Goal: Task Accomplishment & Management: Manage account settings

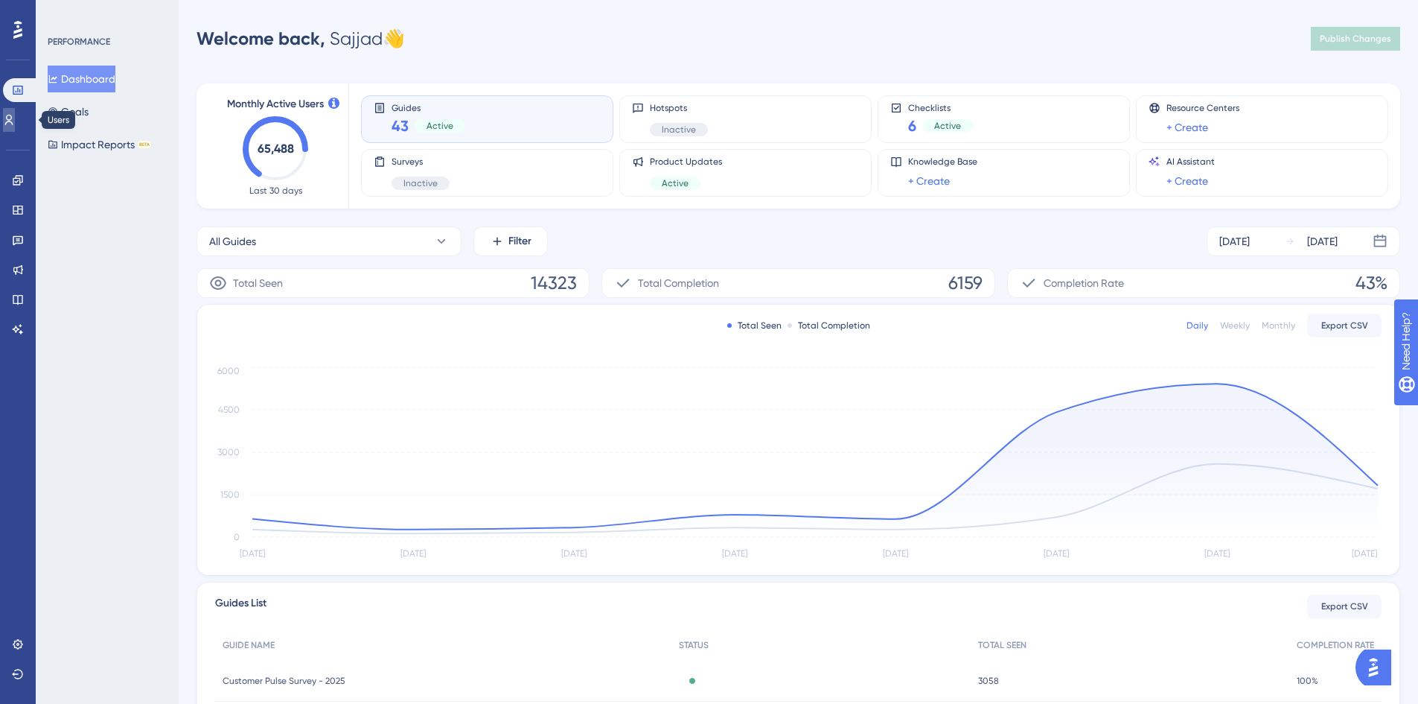
click at [15, 122] on icon at bounding box center [9, 120] width 12 height 12
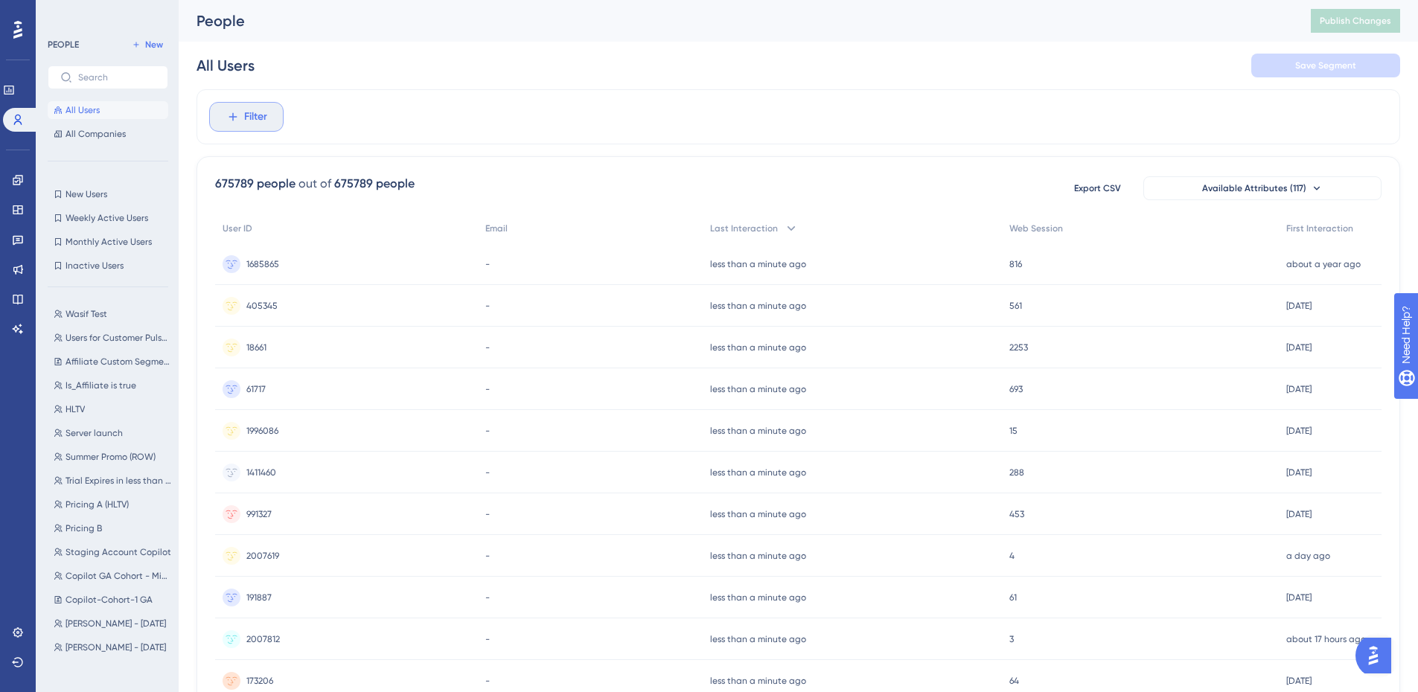
click at [281, 111] on button "Filter" at bounding box center [246, 117] width 74 height 30
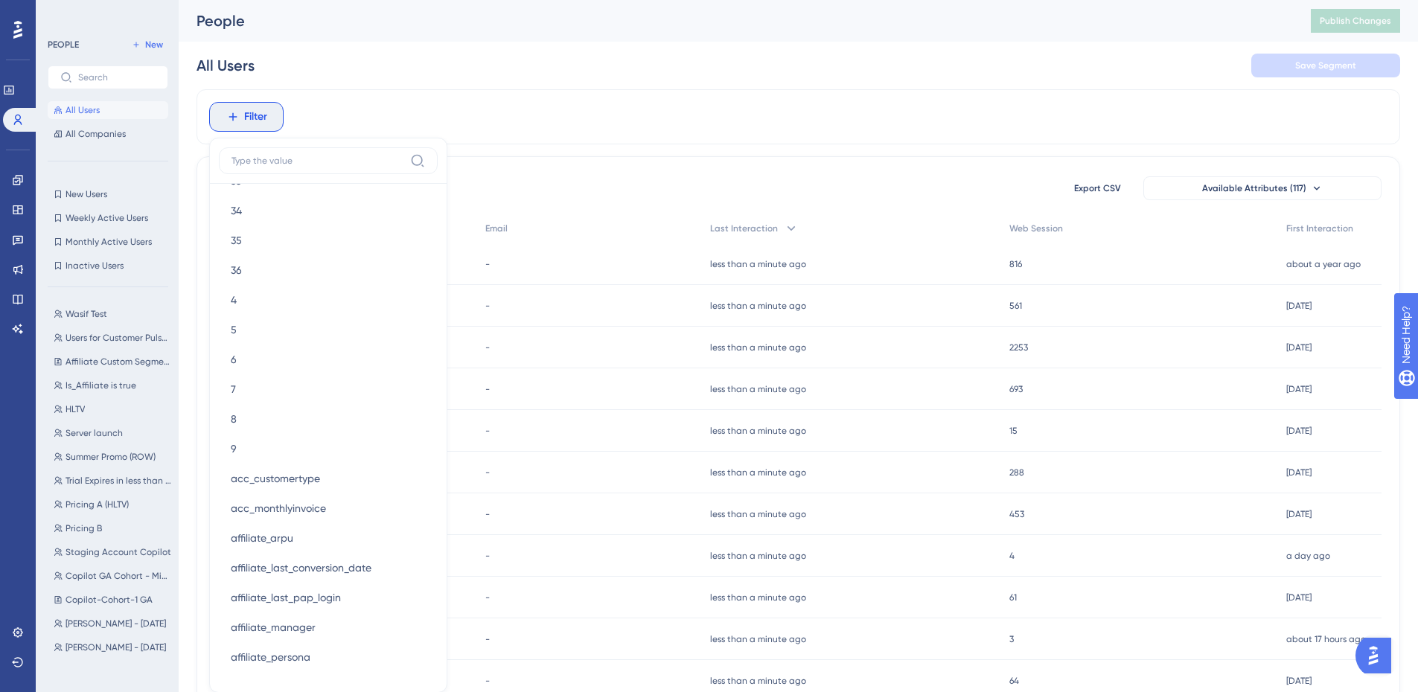
click at [328, 167] on label at bounding box center [328, 160] width 219 height 27
click at [328, 167] on input at bounding box center [318, 161] width 173 height 12
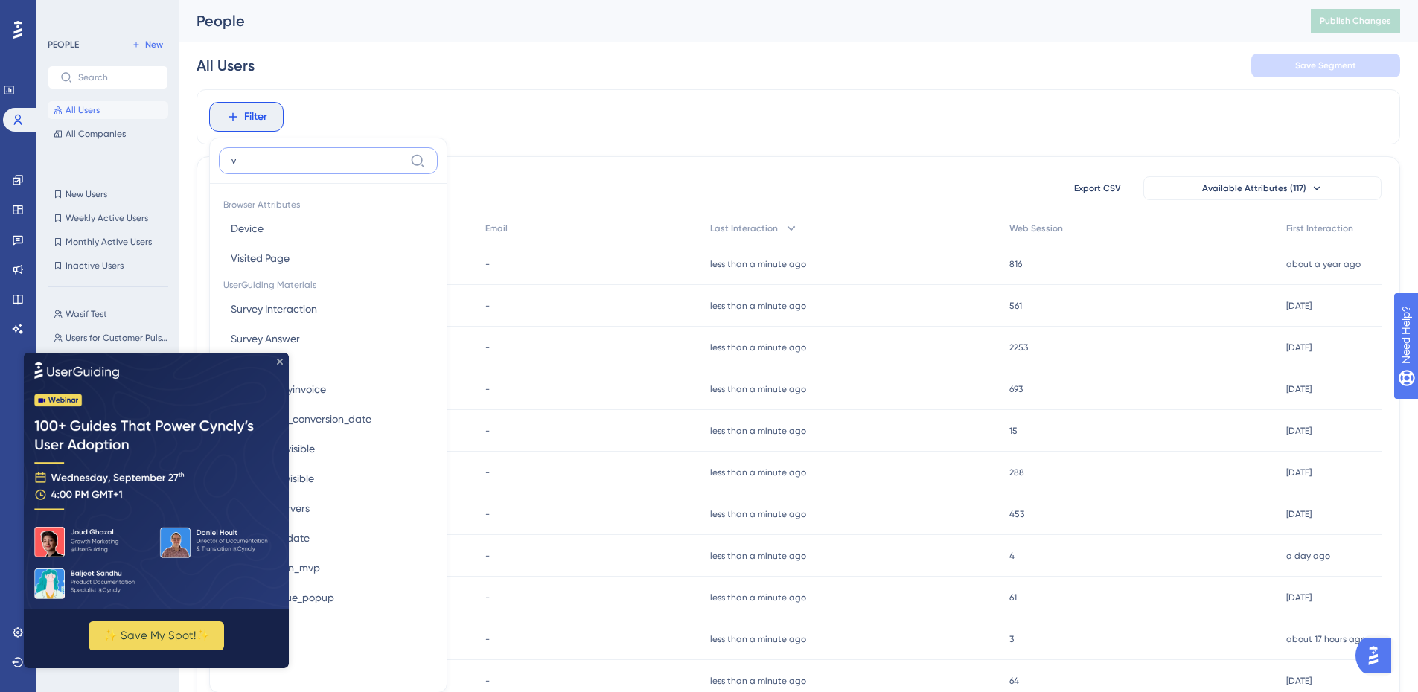
type input "v"
click at [282, 358] on icon "Close Preview" at bounding box center [280, 361] width 6 height 6
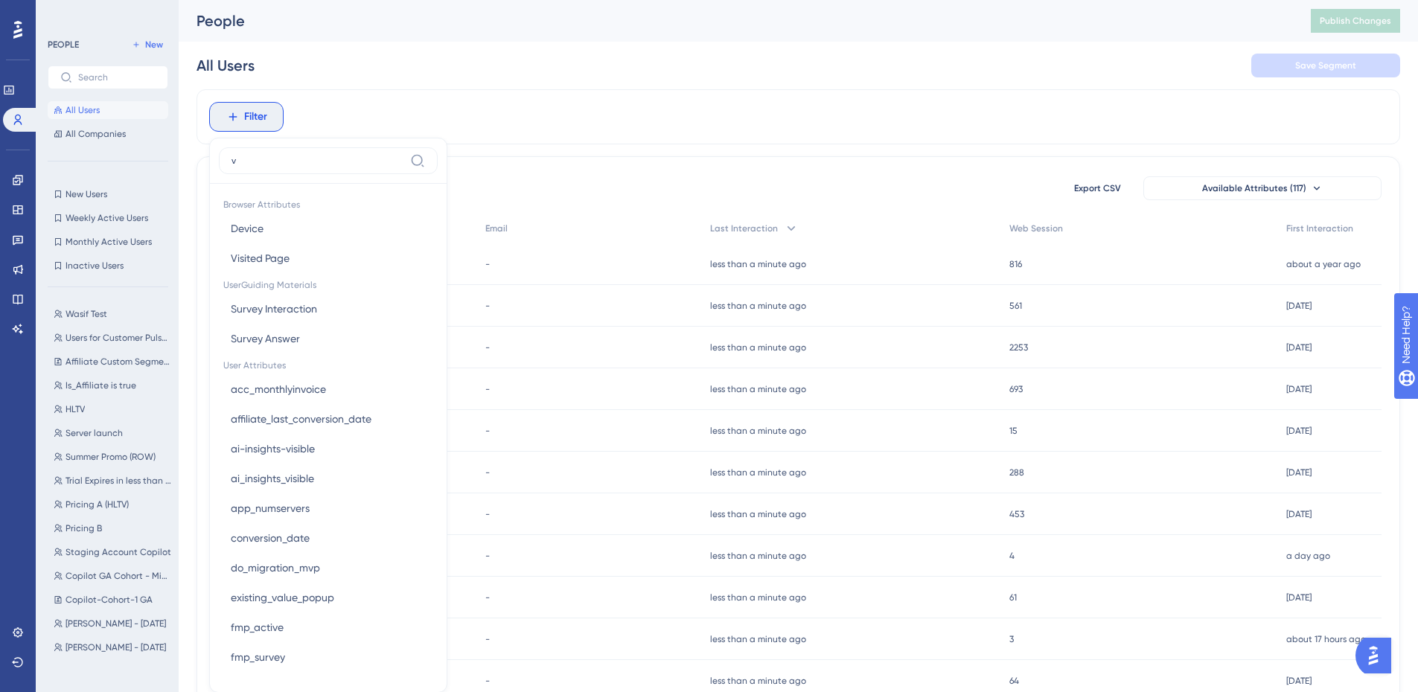
click at [421, 83] on div "All Users Save Segment" at bounding box center [799, 66] width 1204 height 48
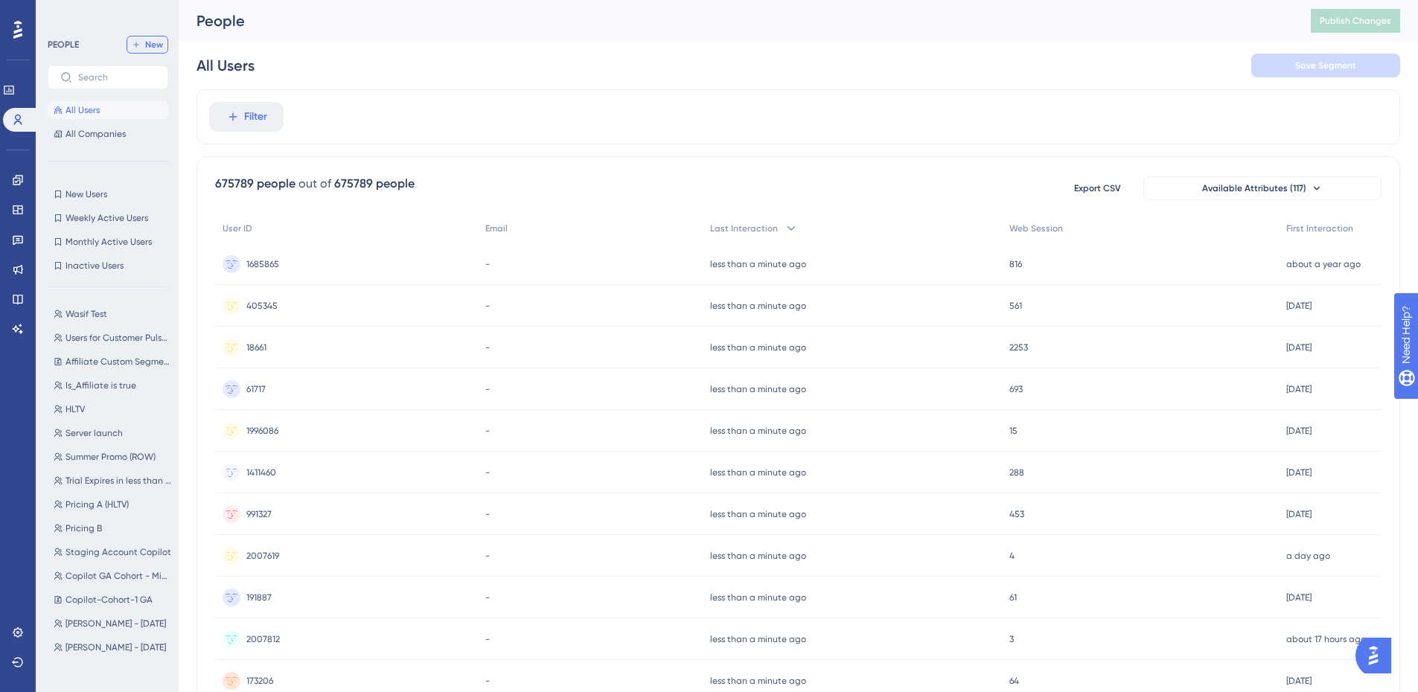
click at [138, 39] on button "New" at bounding box center [148, 45] width 42 height 18
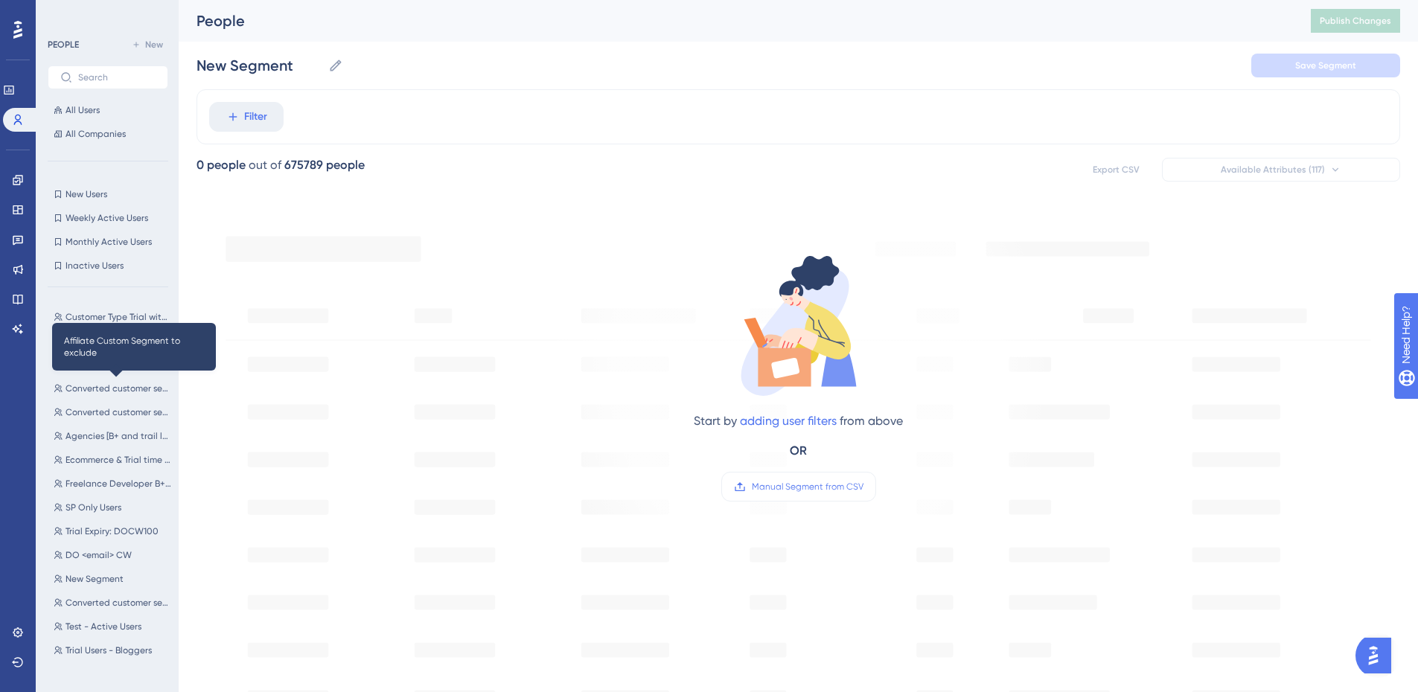
scroll to position [3148, 0]
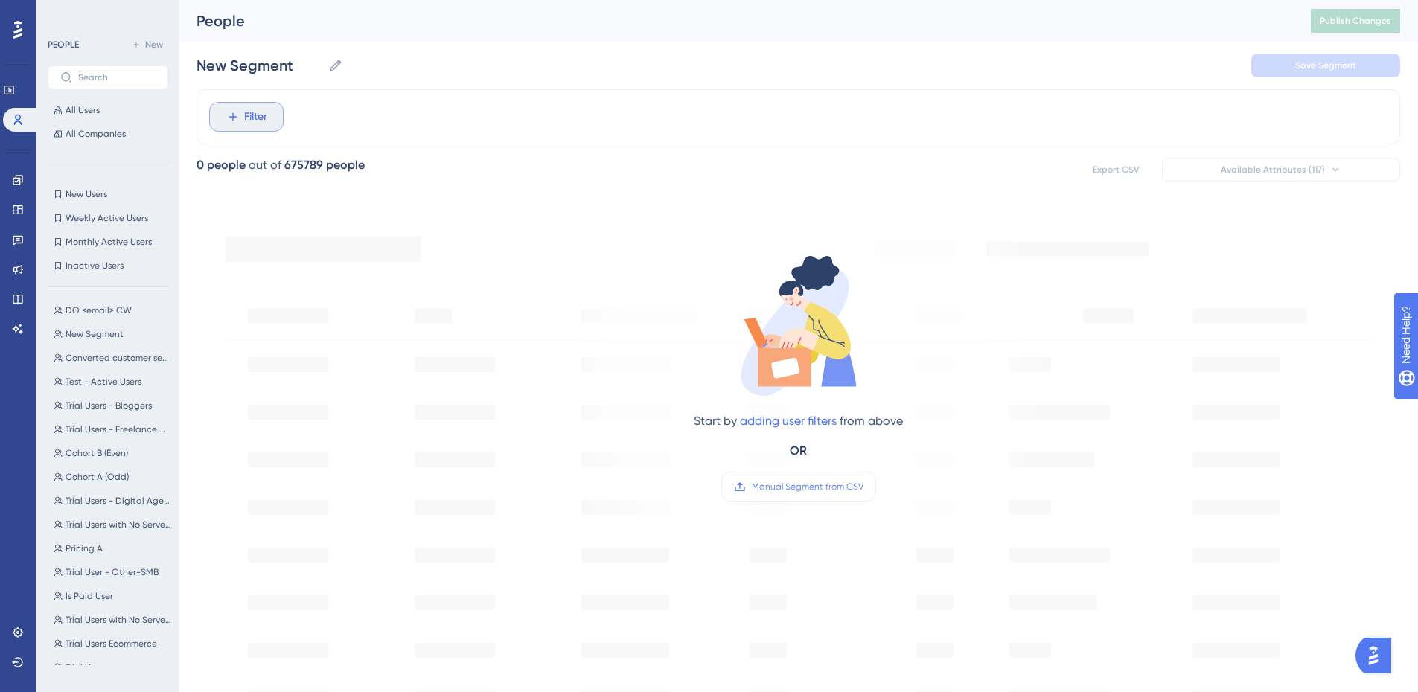
click at [279, 118] on button "Filter" at bounding box center [246, 117] width 74 height 30
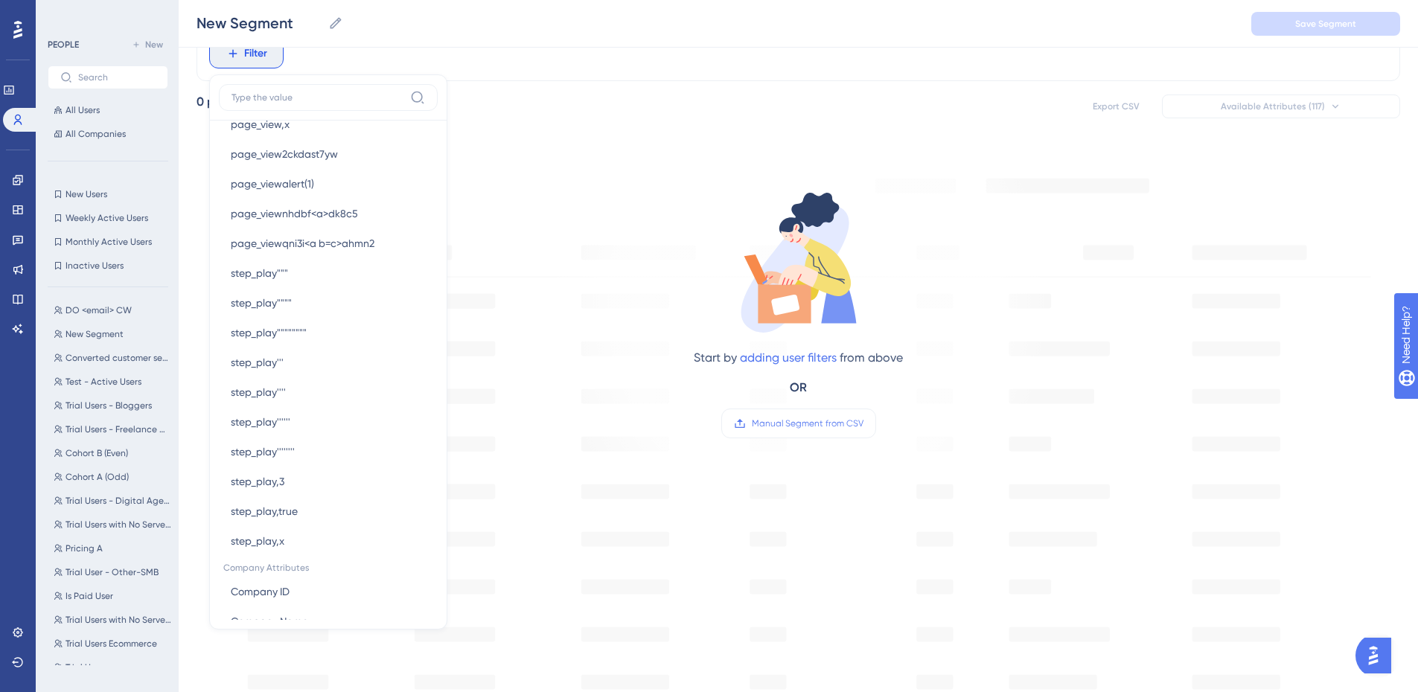
scroll to position [5191, 0]
click at [289, 106] on label at bounding box center [328, 97] width 219 height 27
click at [289, 103] on input at bounding box center [318, 98] width 173 height 12
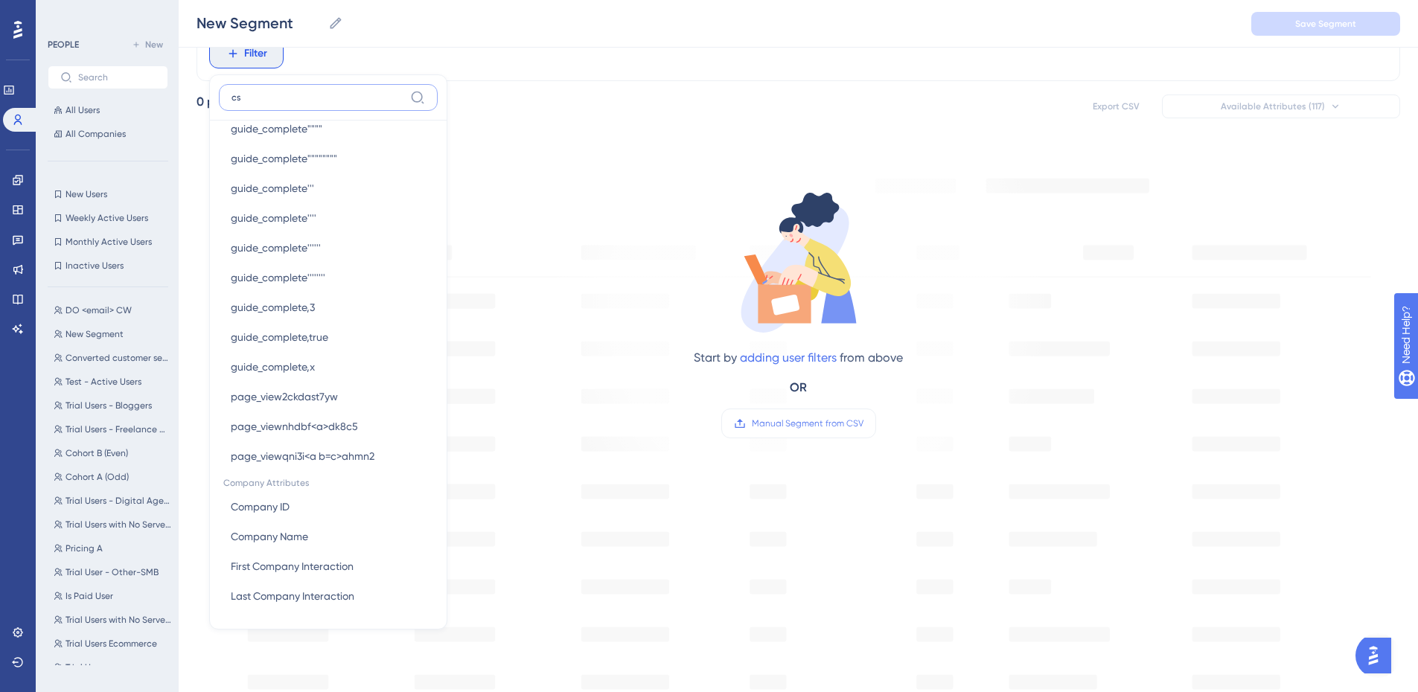
scroll to position [0, 0]
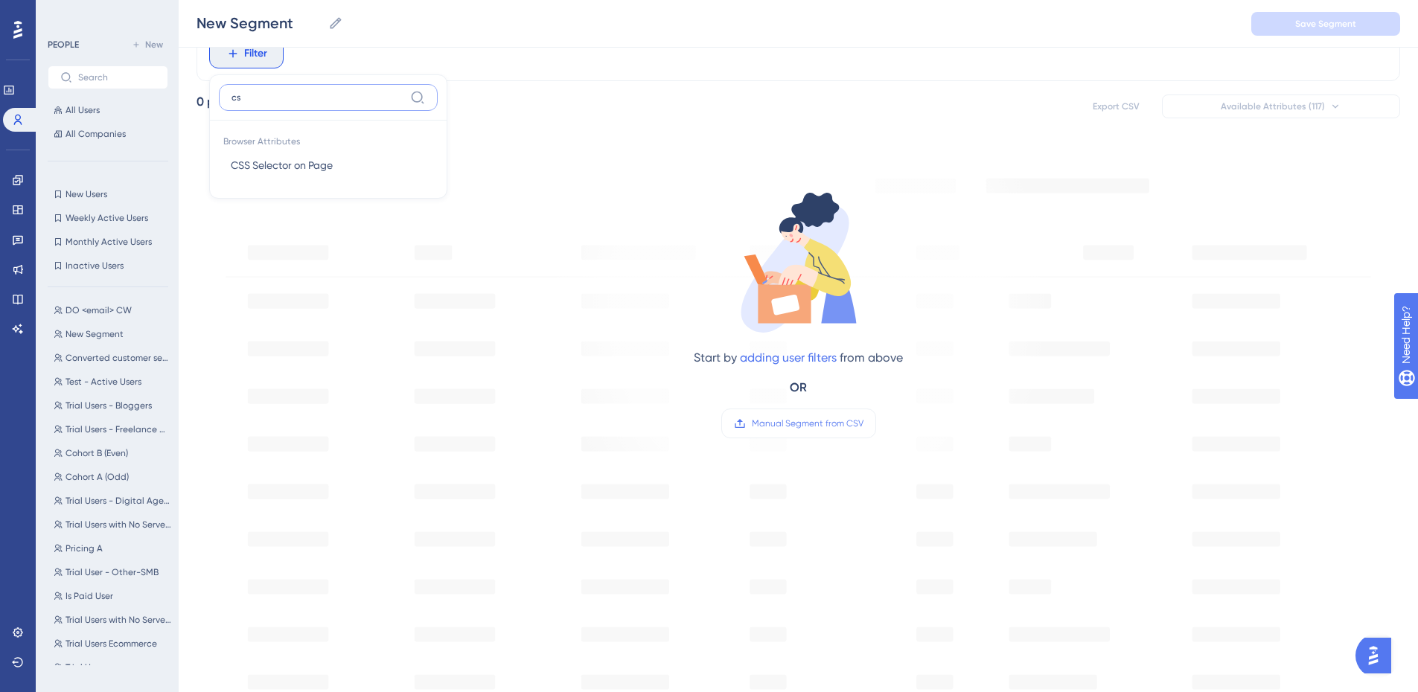
type input "c"
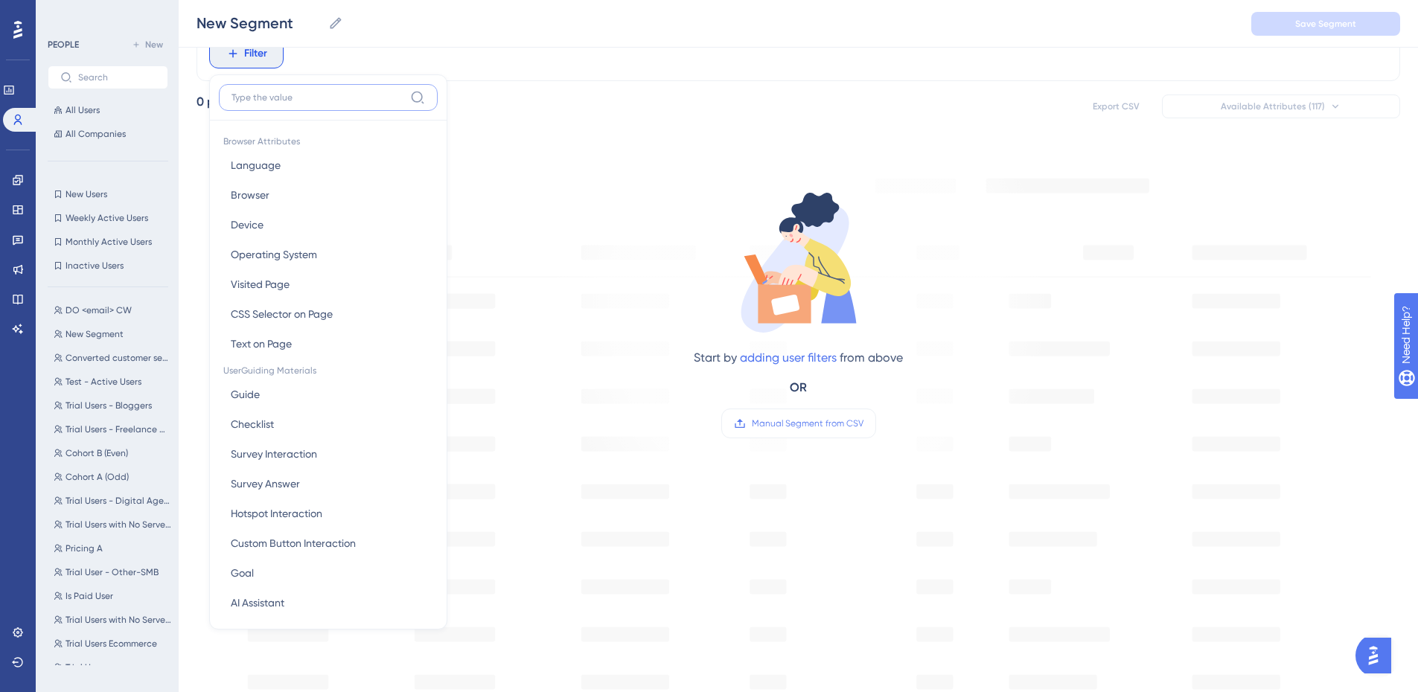
type input "i"
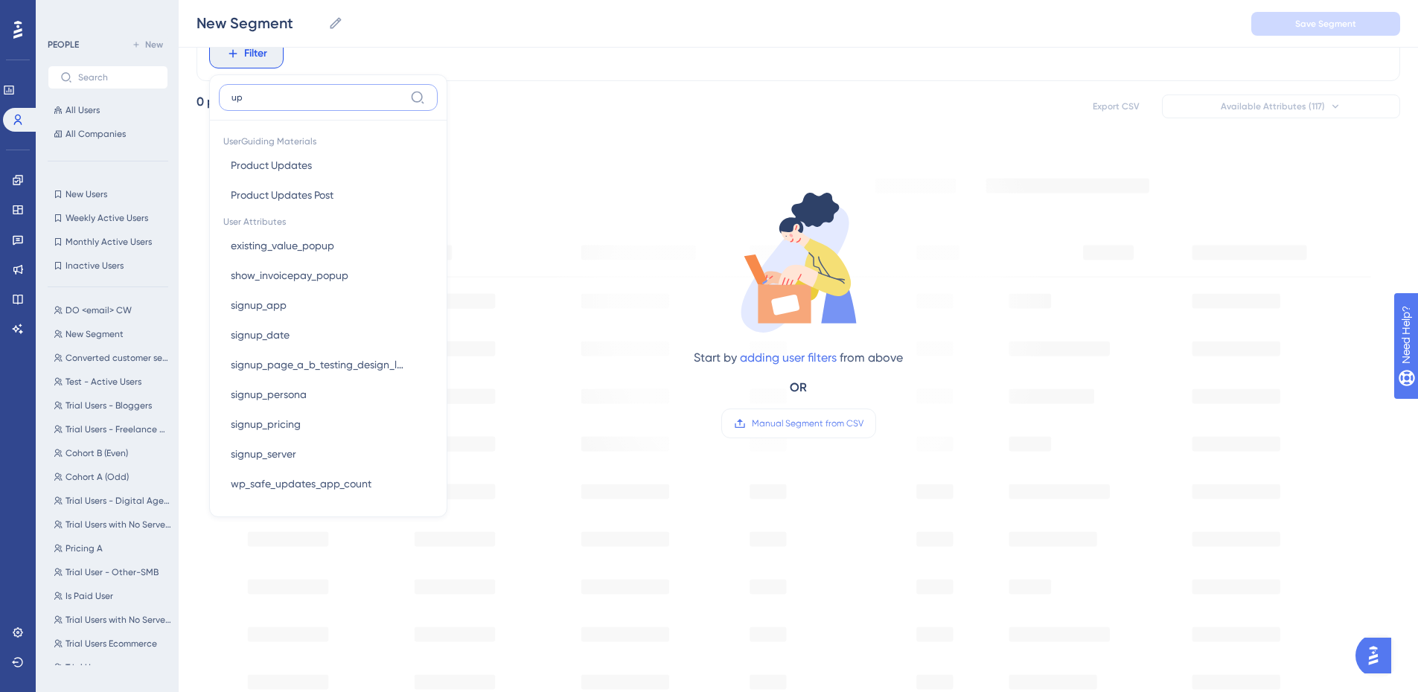
type input "up"
click at [958, 101] on div "0 people out of 675789 people Export CSV Available Attributes (117)" at bounding box center [799, 106] width 1204 height 27
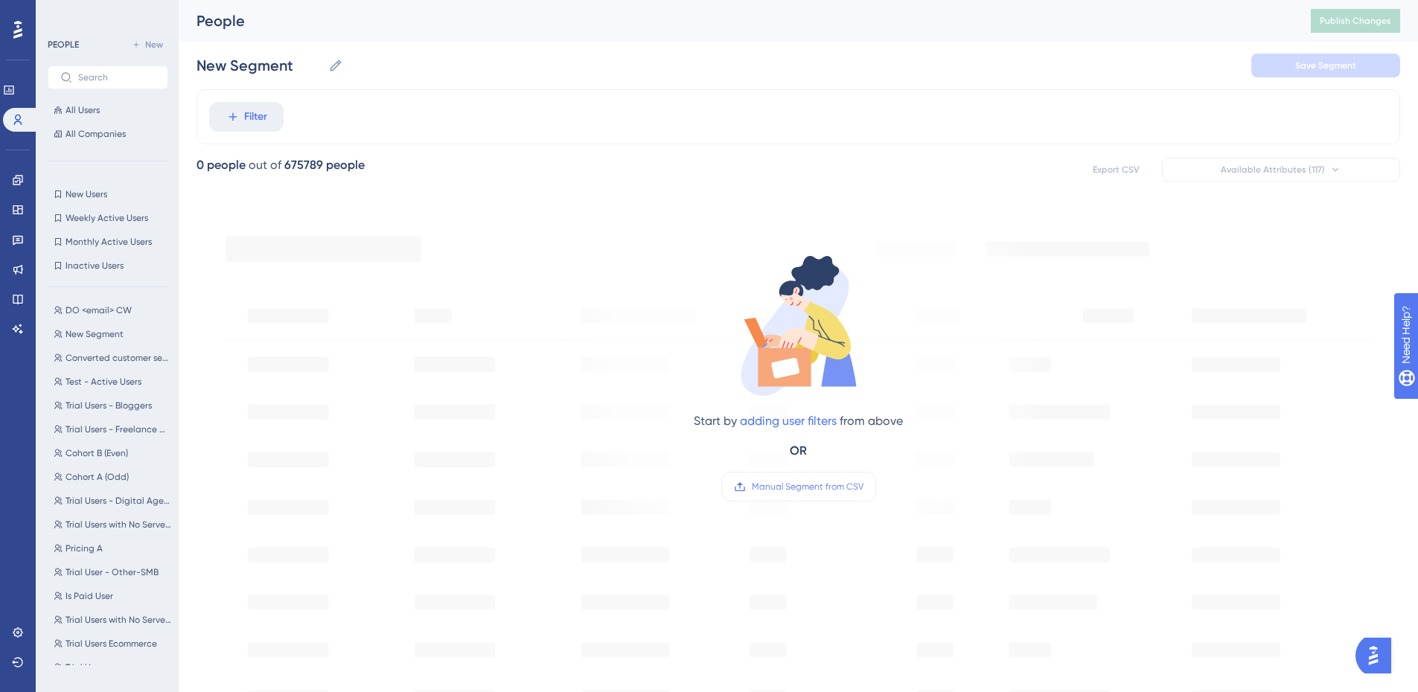
click at [1064, 148] on div "Filter 0 people out of 675789 people Export CSV Available Attributes (117) Star…" at bounding box center [799, 604] width 1204 height 1030
click at [336, 68] on icon at bounding box center [335, 65] width 15 height 15
click at [322, 68] on input "New Segment" at bounding box center [260, 65] width 126 height 21
click at [287, 70] on input "New Segment" at bounding box center [260, 65] width 126 height 21
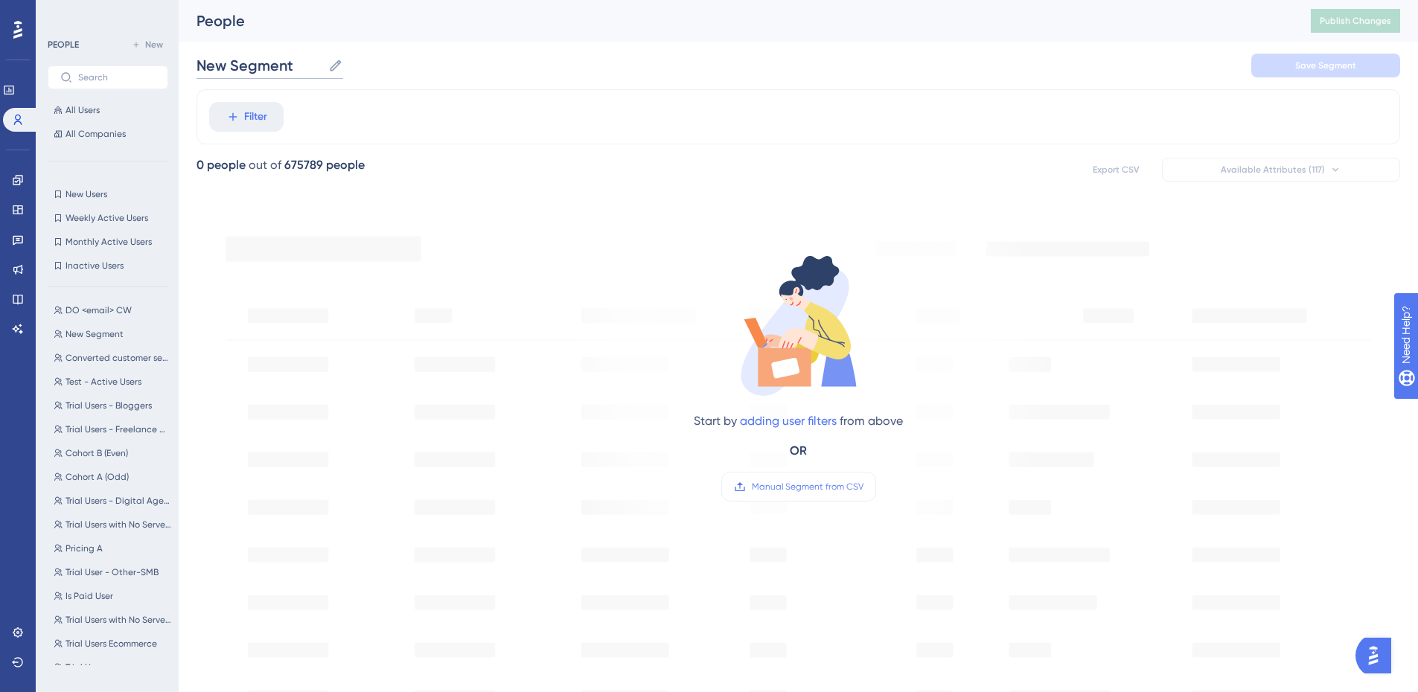
click at [287, 70] on input "New Segment" at bounding box center [260, 65] width 126 height 21
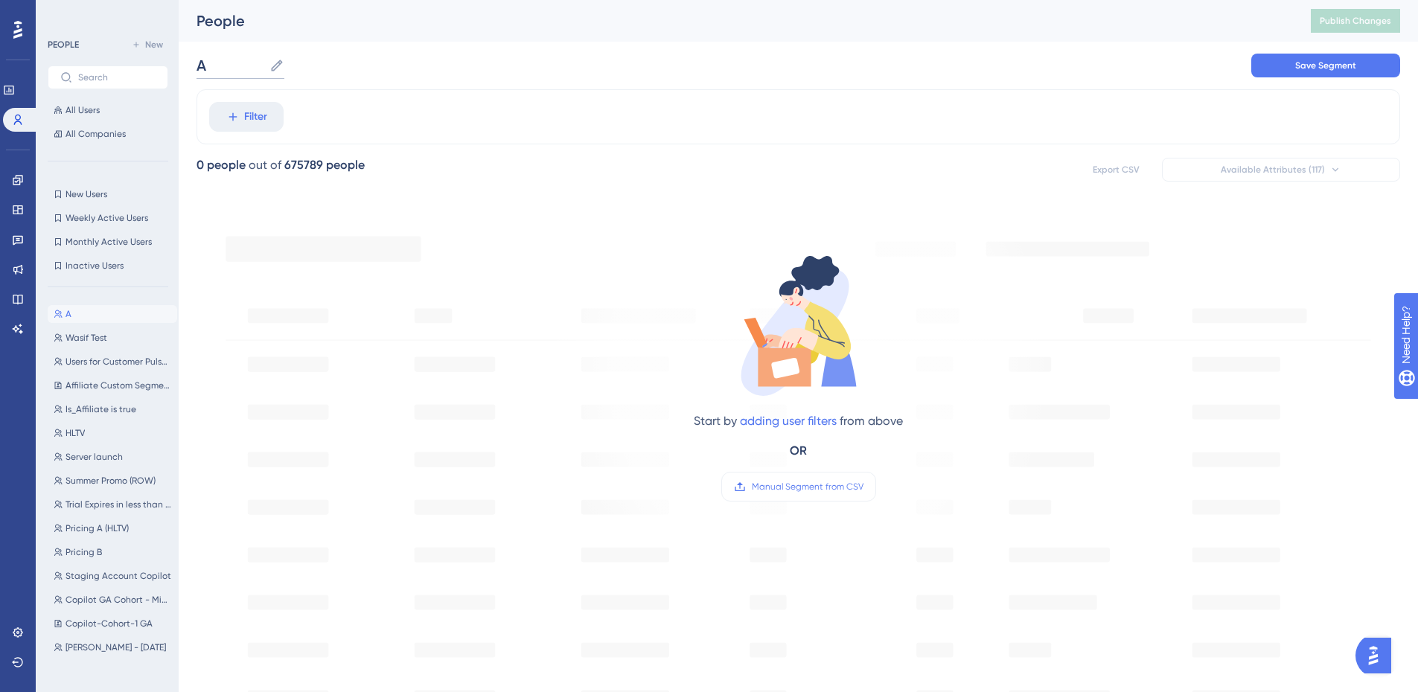
type input "A"
click at [369, 71] on div "A A Save Segment" at bounding box center [799, 66] width 1204 height 48
click at [224, 65] on input "A" at bounding box center [230, 65] width 67 height 21
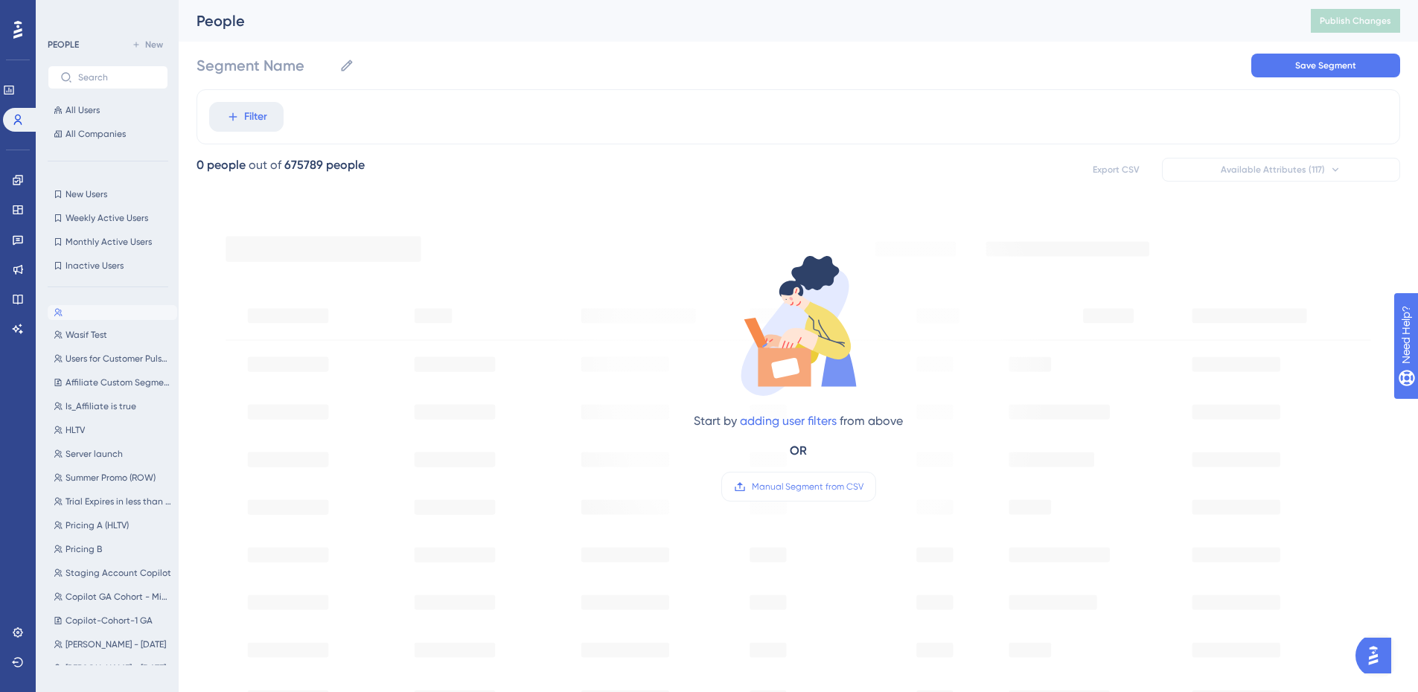
click at [338, 80] on div "Segment Name Save Segment" at bounding box center [799, 66] width 1204 height 48
click at [356, 106] on div "Filter" at bounding box center [799, 116] width 1204 height 55
click at [122, 113] on button "All Users" at bounding box center [108, 110] width 121 height 18
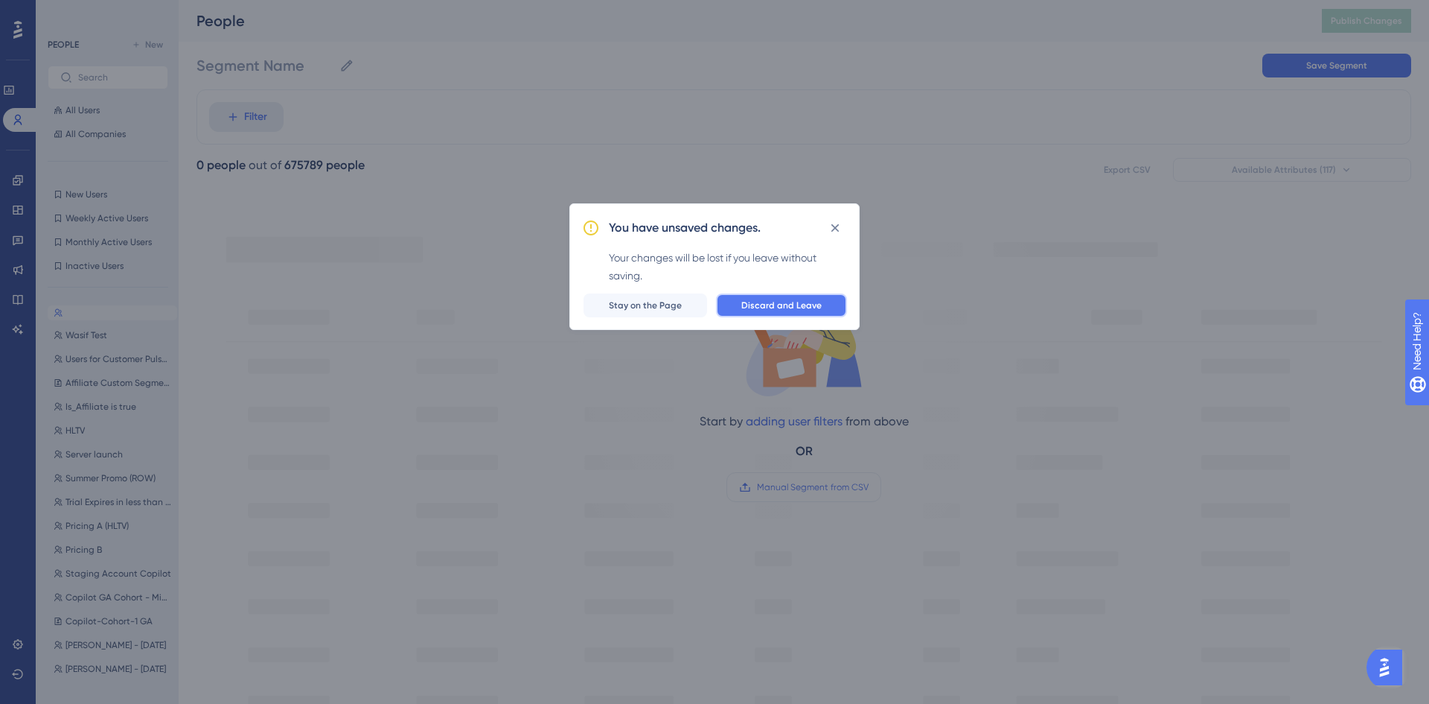
click at [796, 310] on span "Discard and Leave" at bounding box center [781, 305] width 80 height 12
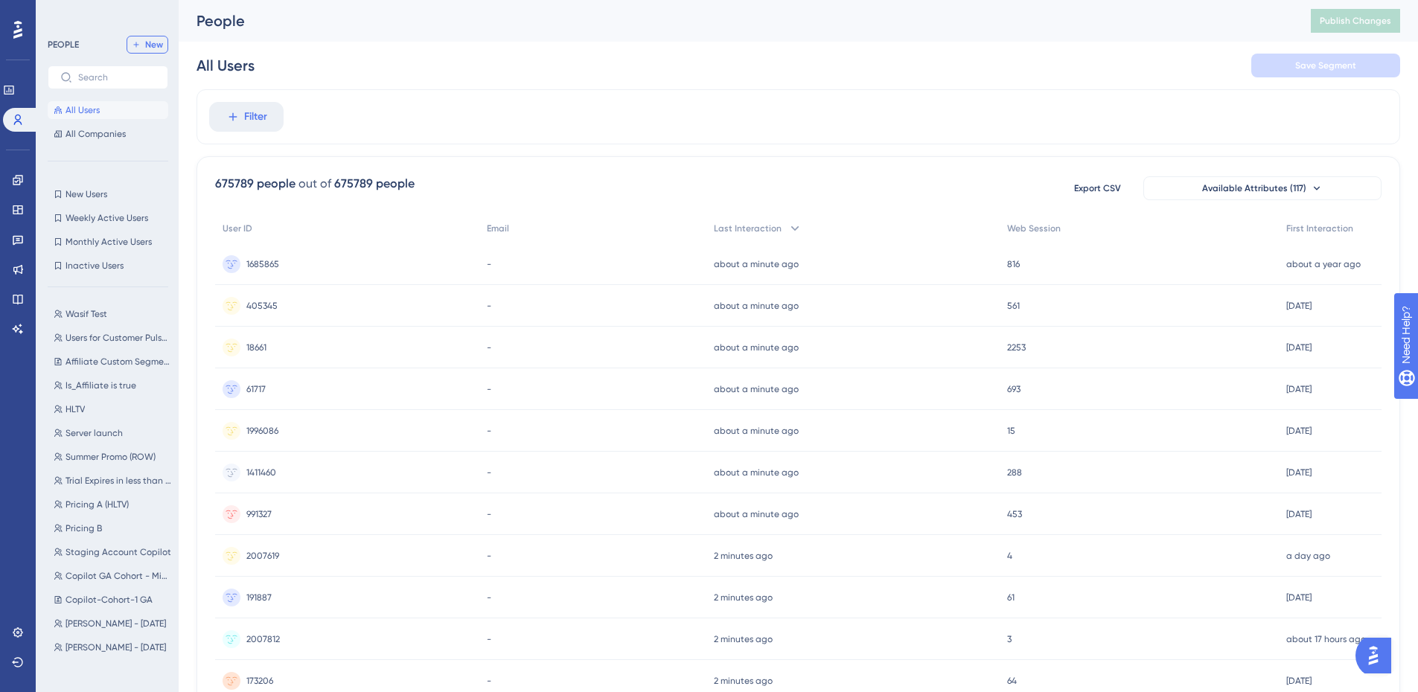
click at [153, 43] on span "New" at bounding box center [154, 45] width 18 height 12
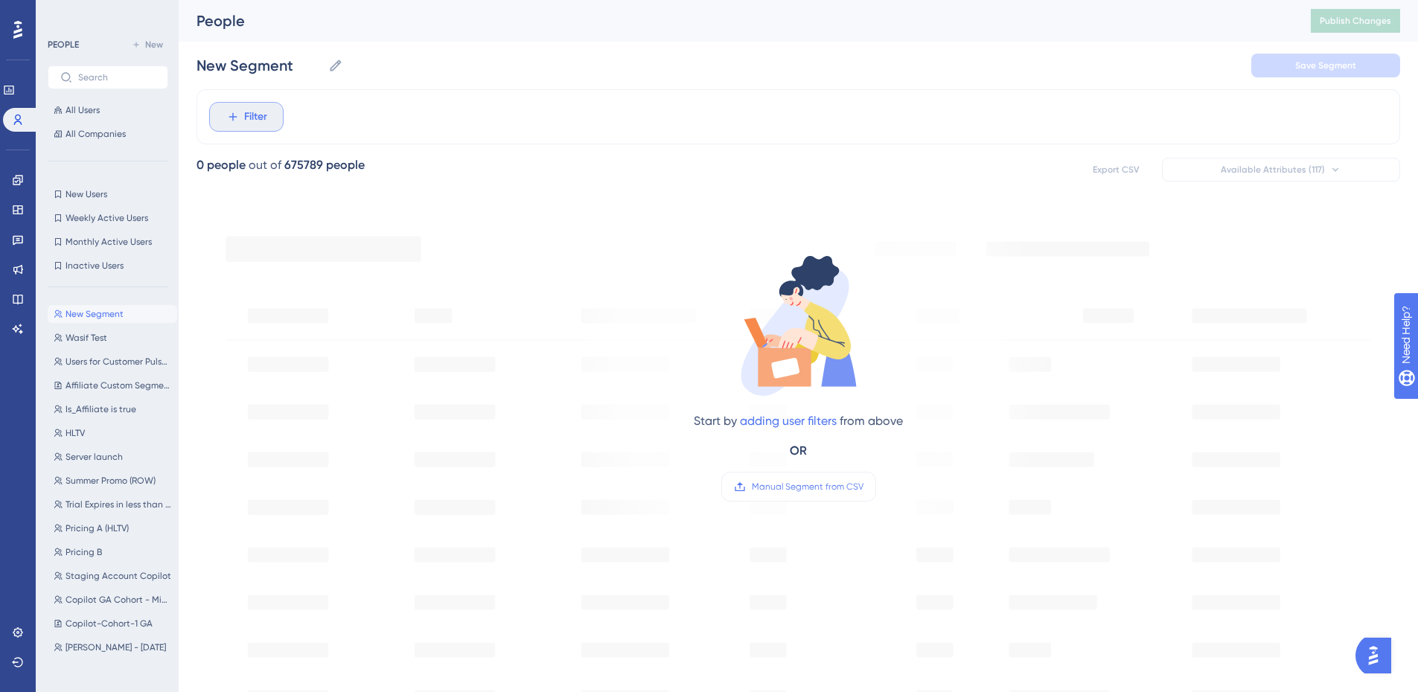
click at [279, 121] on button "Filter" at bounding box center [246, 117] width 74 height 30
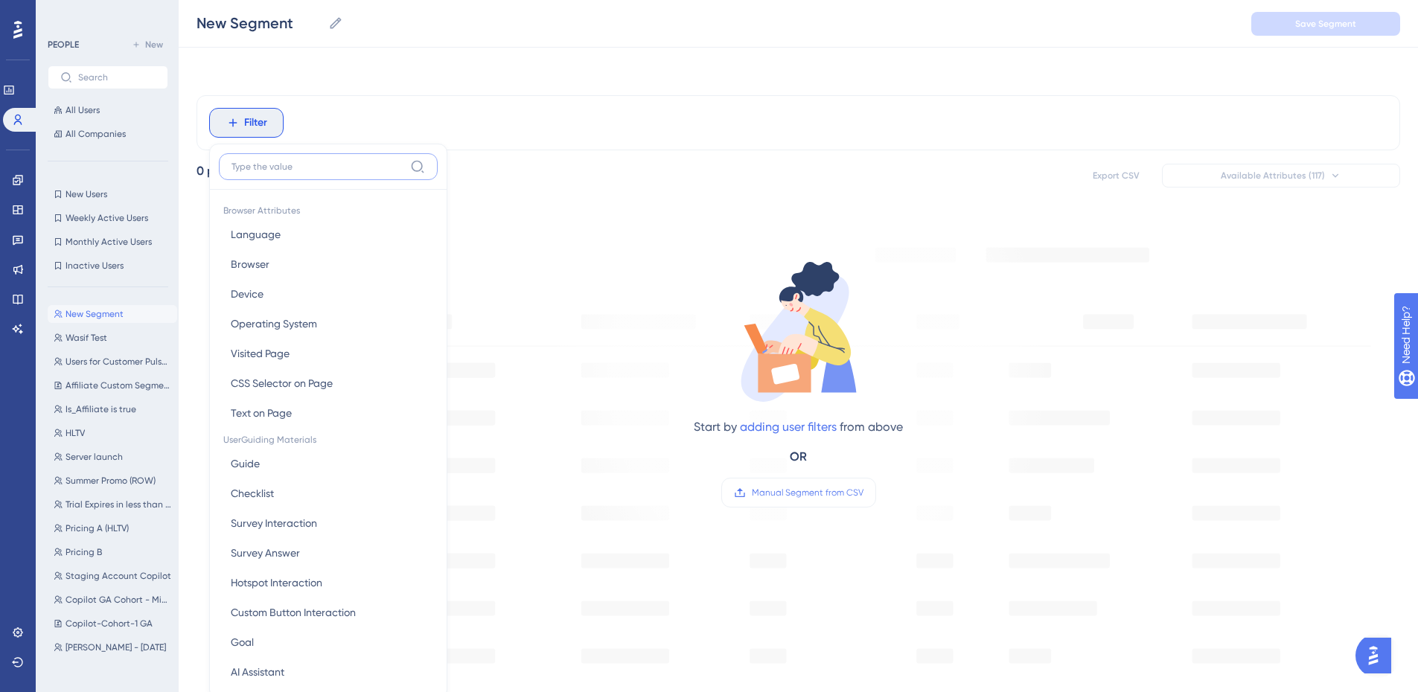
scroll to position [69, 0]
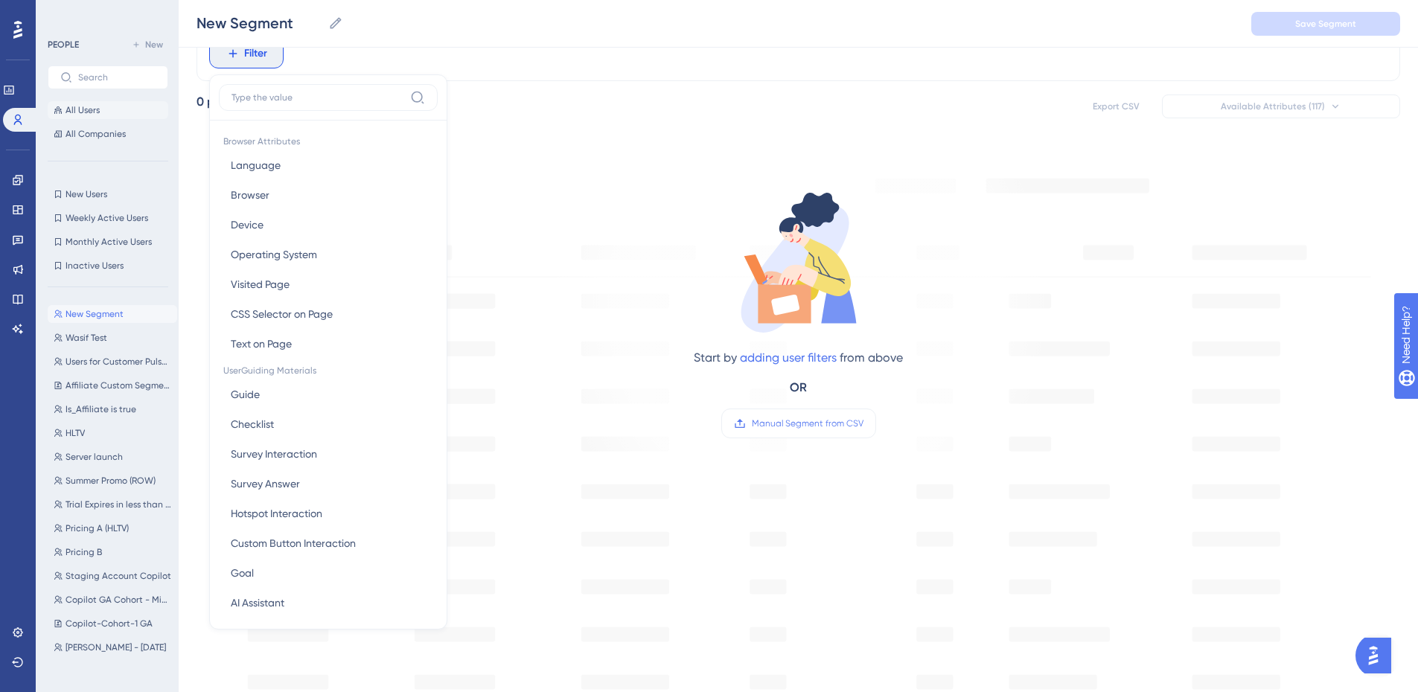
click at [61, 109] on icon at bounding box center [58, 110] width 9 height 9
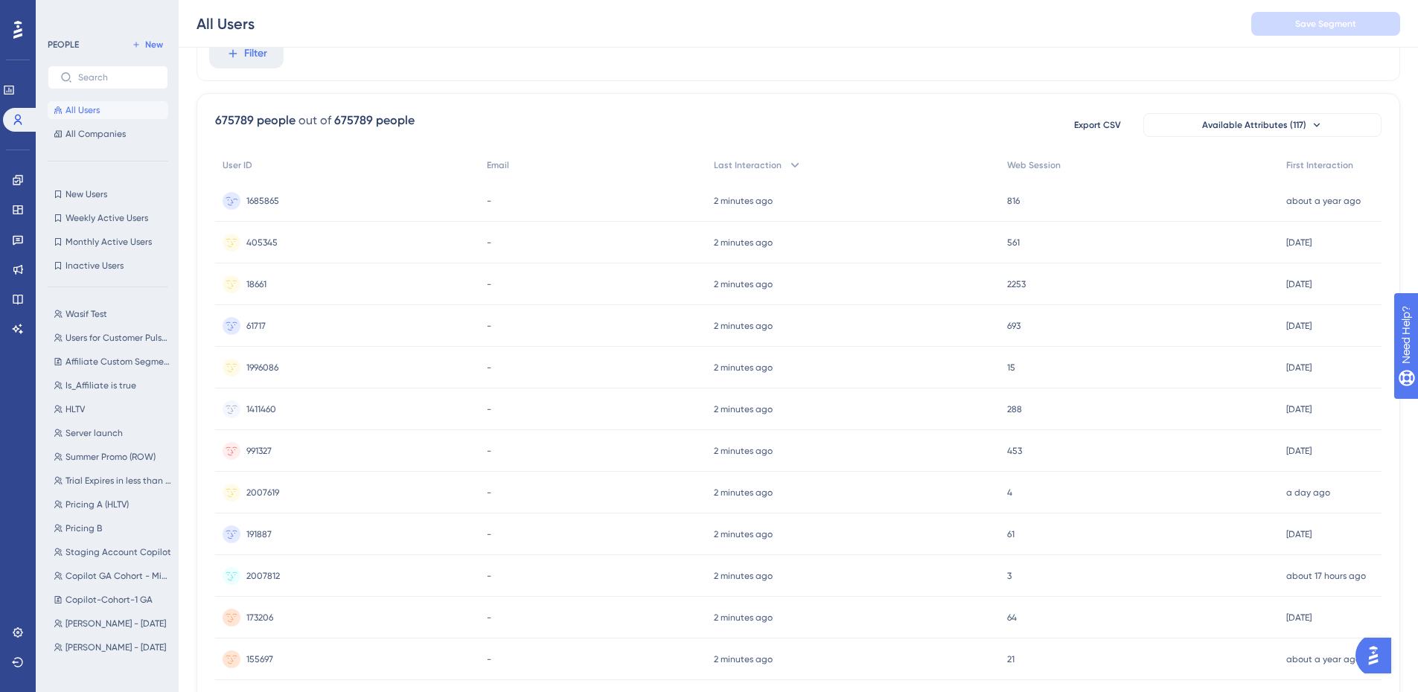
scroll to position [0, 0]
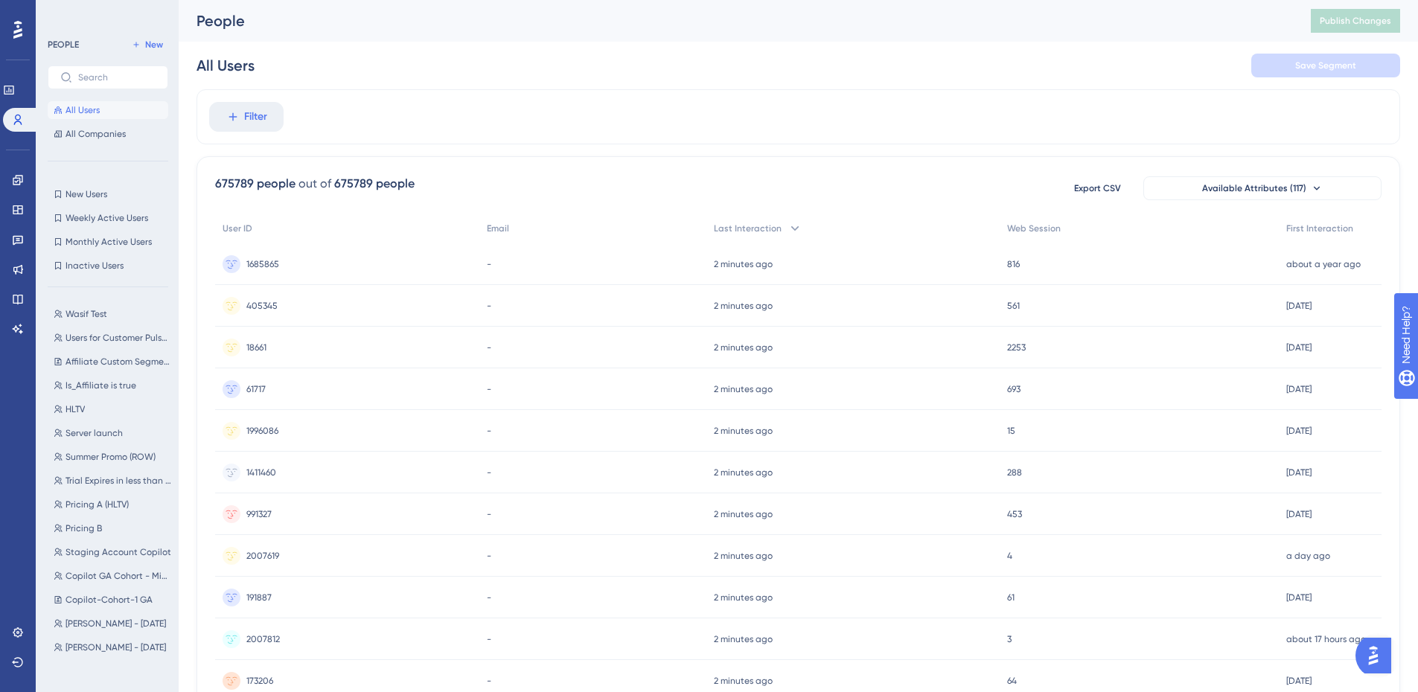
click at [112, 106] on button "All Users" at bounding box center [108, 110] width 121 height 18
click at [1085, 186] on span "Export CSV" at bounding box center [1097, 188] width 47 height 12
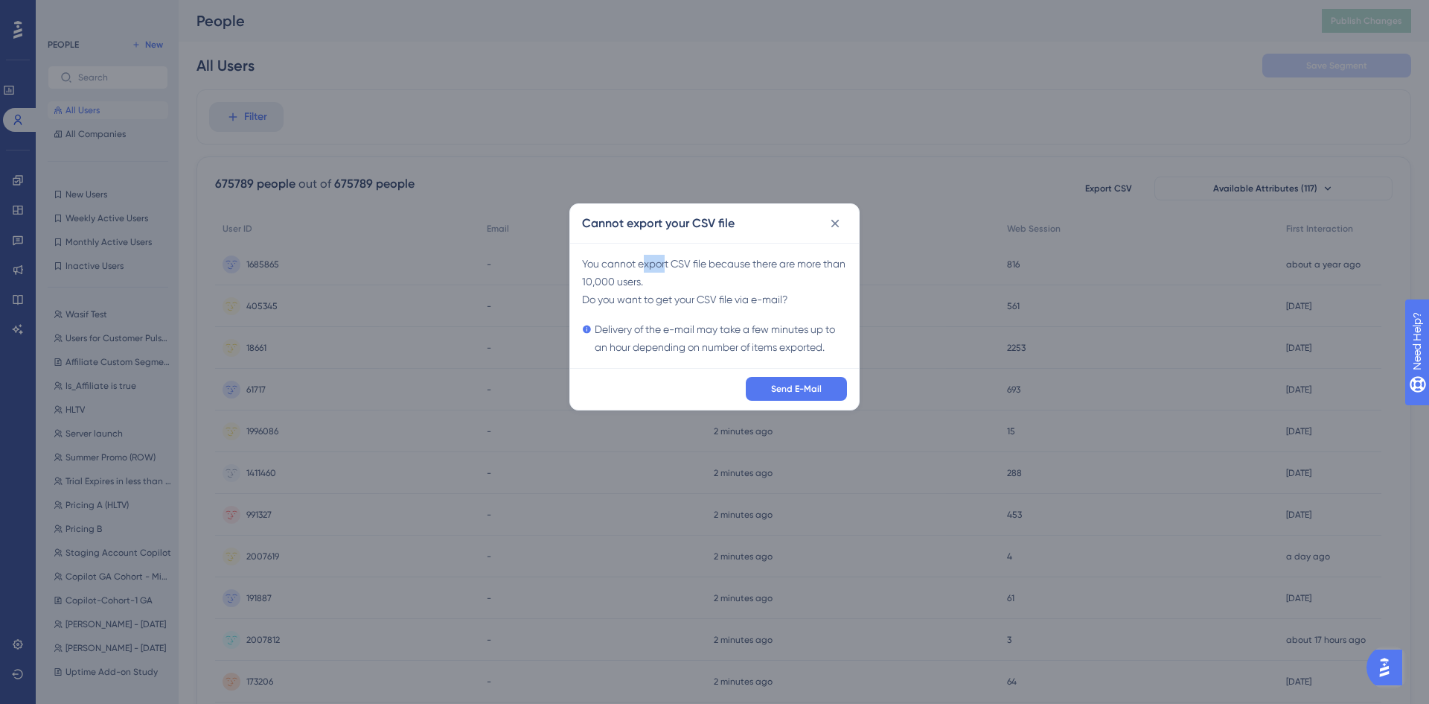
drag, startPoint x: 648, startPoint y: 267, endPoint x: 666, endPoint y: 266, distance: 17.9
click at [666, 266] on div "You cannot export CSV file because there are more than 10,000 users . Do you wa…" at bounding box center [714, 305] width 265 height 101
click at [838, 229] on icon at bounding box center [835, 223] width 15 height 15
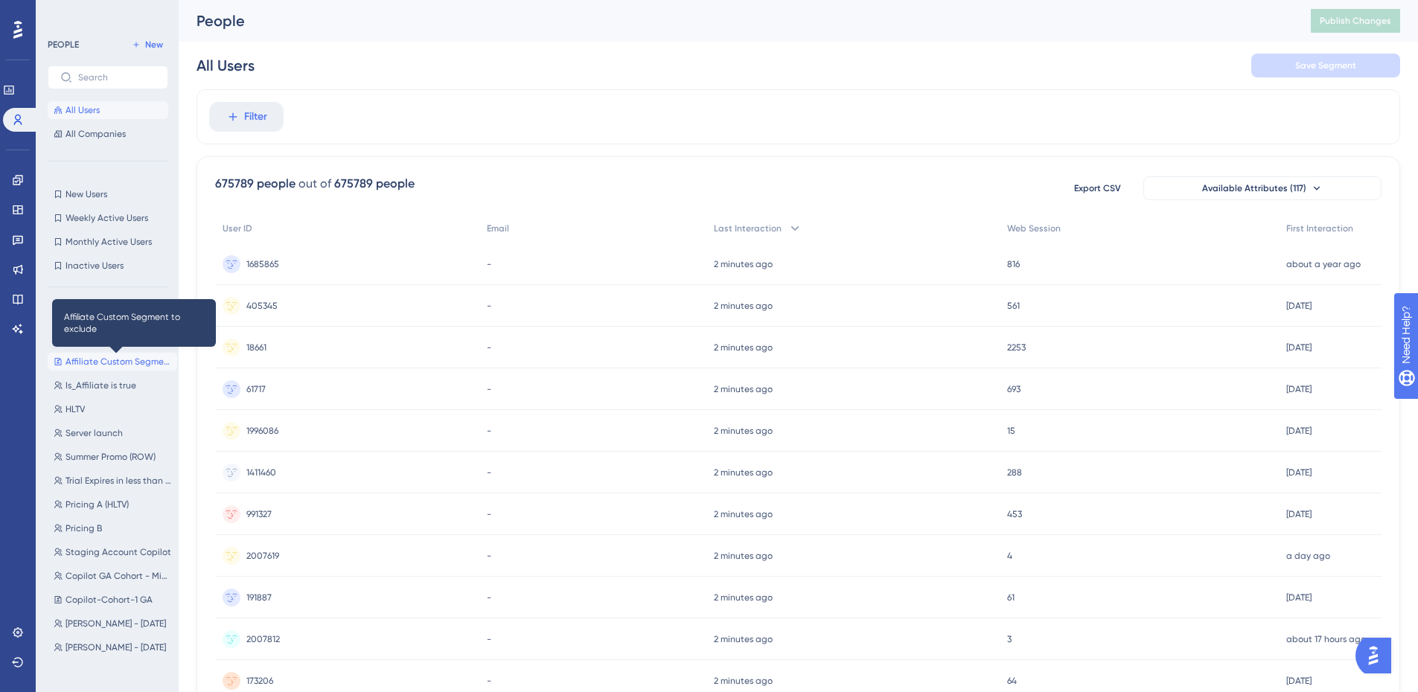
click at [113, 364] on span "Affiliate Custom Segment to exclude" at bounding box center [119, 362] width 106 height 12
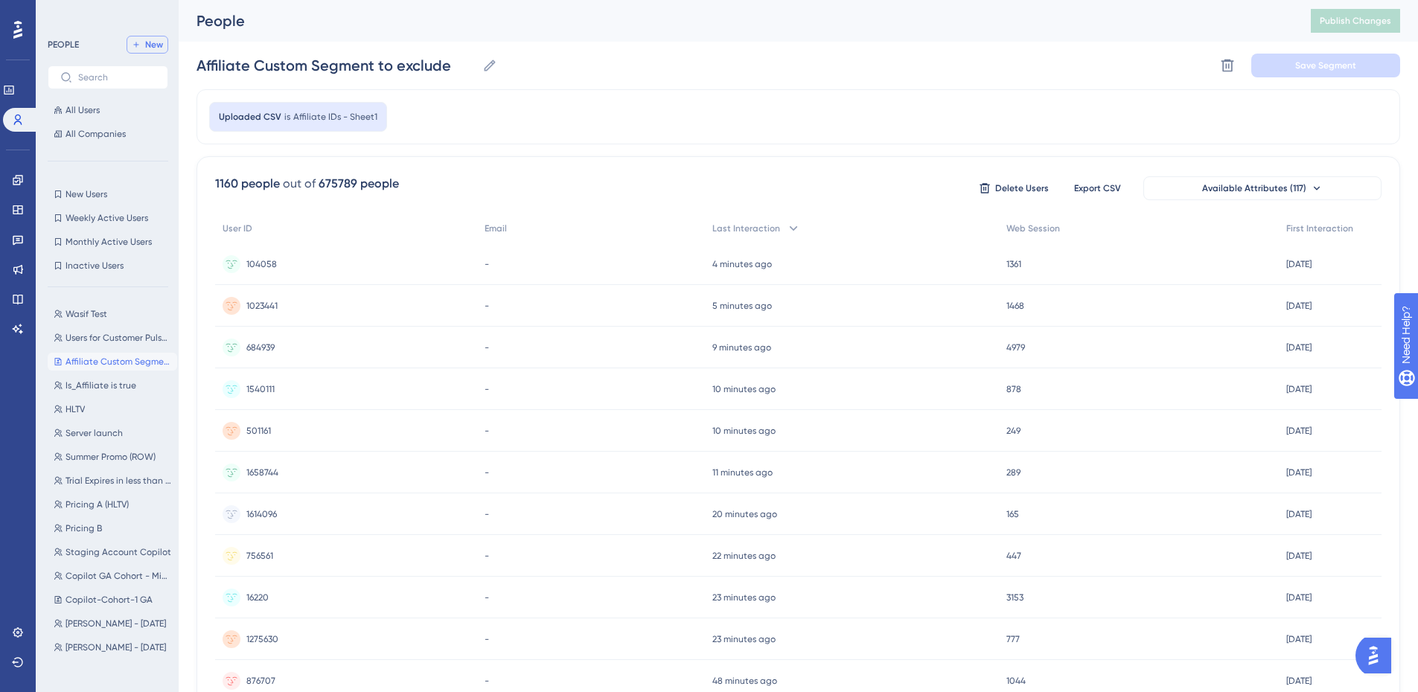
click at [162, 47] on span "New" at bounding box center [154, 45] width 18 height 12
type input "New Segment"
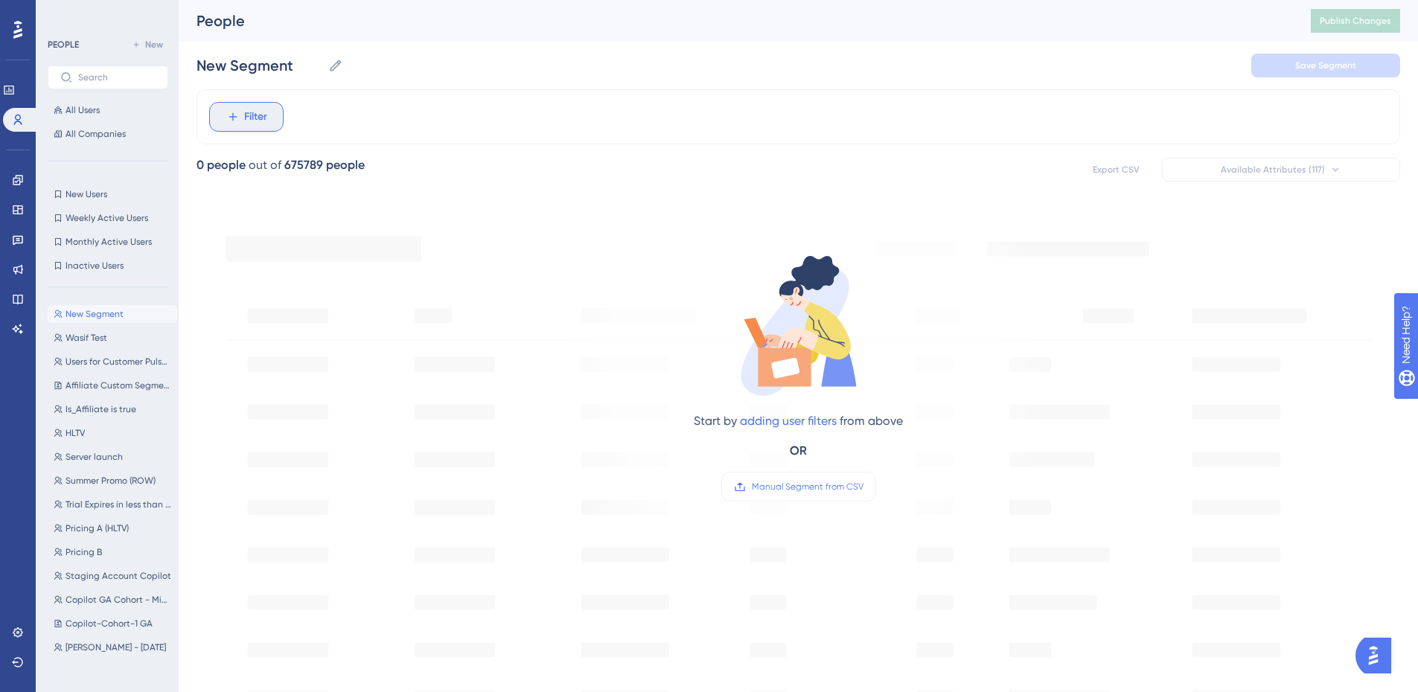
click at [255, 108] on span "Filter" at bounding box center [255, 117] width 23 height 18
type input "upload CSV"
click at [283, 169] on label "upload CSV" at bounding box center [328, 160] width 219 height 27
click at [283, 167] on input "upload CSV" at bounding box center [318, 161] width 173 height 12
click at [283, 169] on label "upload CSV" at bounding box center [328, 160] width 219 height 27
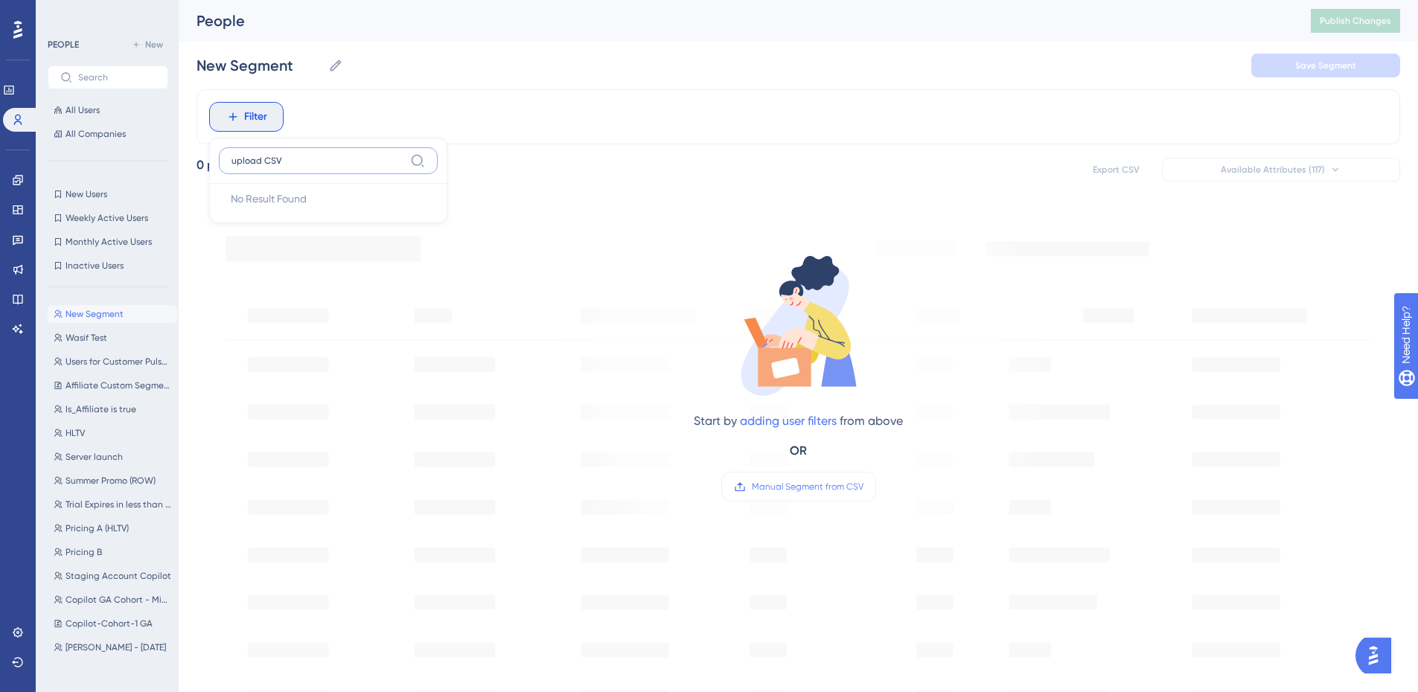
click at [283, 167] on input "upload CSV" at bounding box center [318, 161] width 173 height 12
click at [284, 166] on input "upload CSV" at bounding box center [318, 161] width 173 height 12
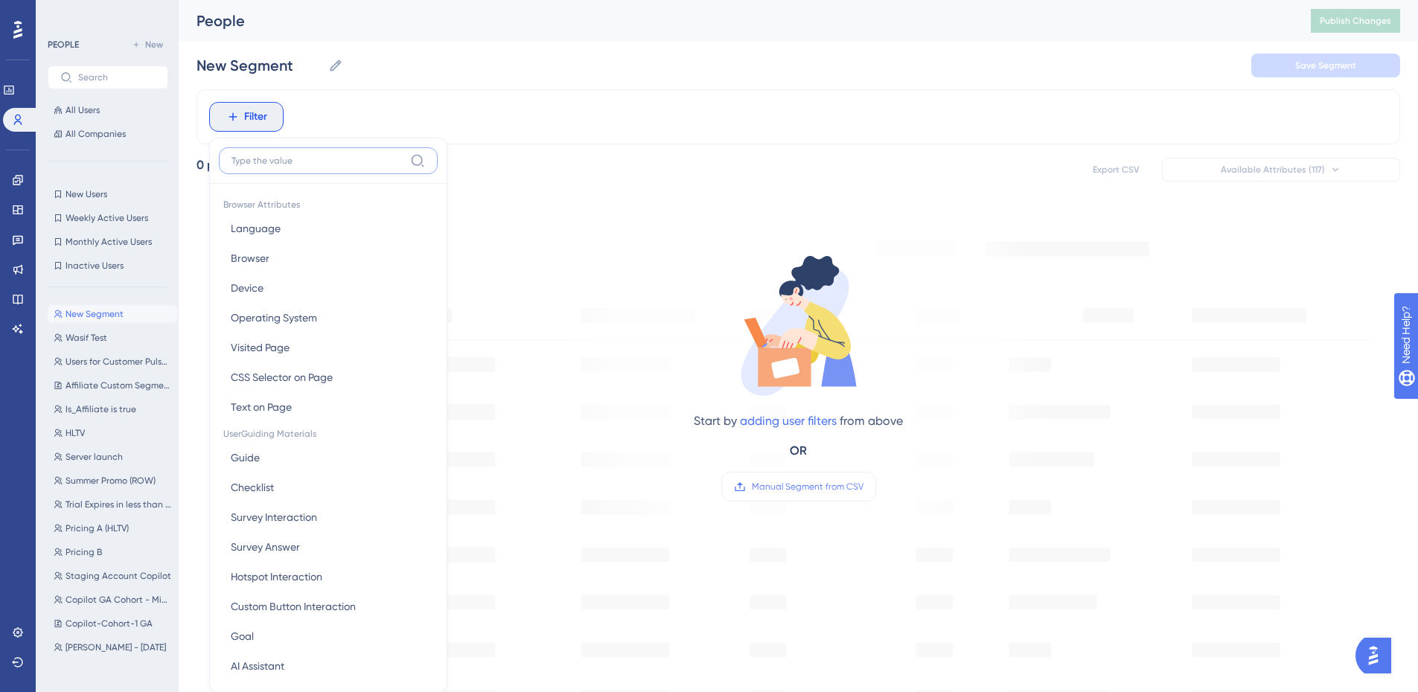
scroll to position [0, 11]
click at [678, 176] on div "0 people out of 675789 people Export CSV Available Attributes (117)" at bounding box center [799, 169] width 1204 height 27
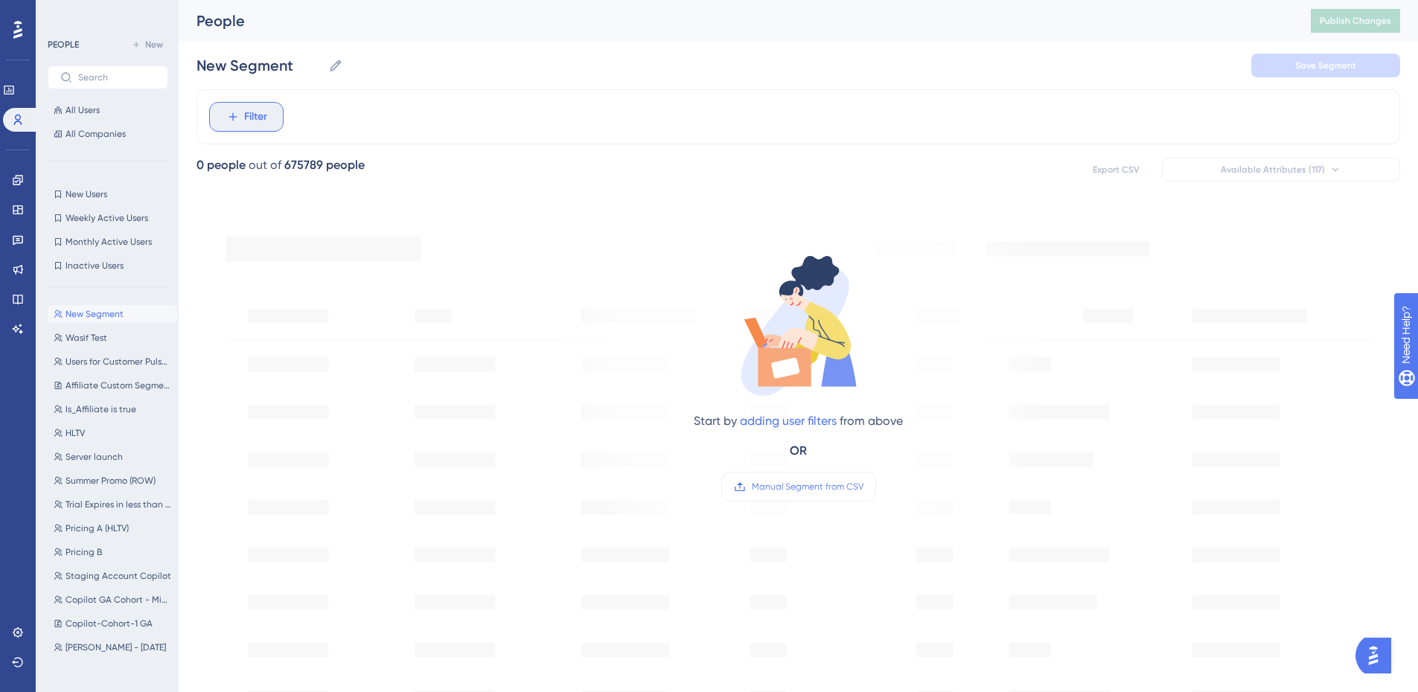
click at [254, 114] on span "Filter" at bounding box center [255, 117] width 23 height 18
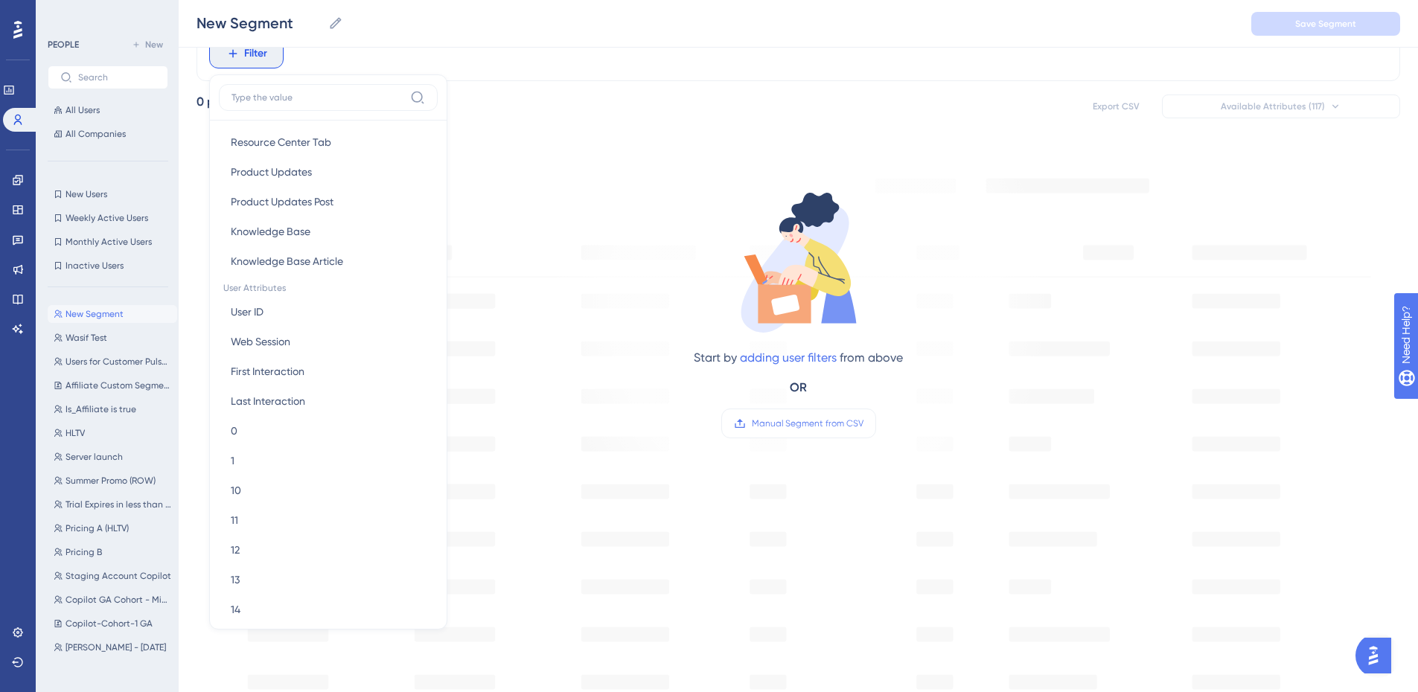
scroll to position [521, 0]
click at [334, 315] on button "User ID User ID" at bounding box center [328, 311] width 219 height 30
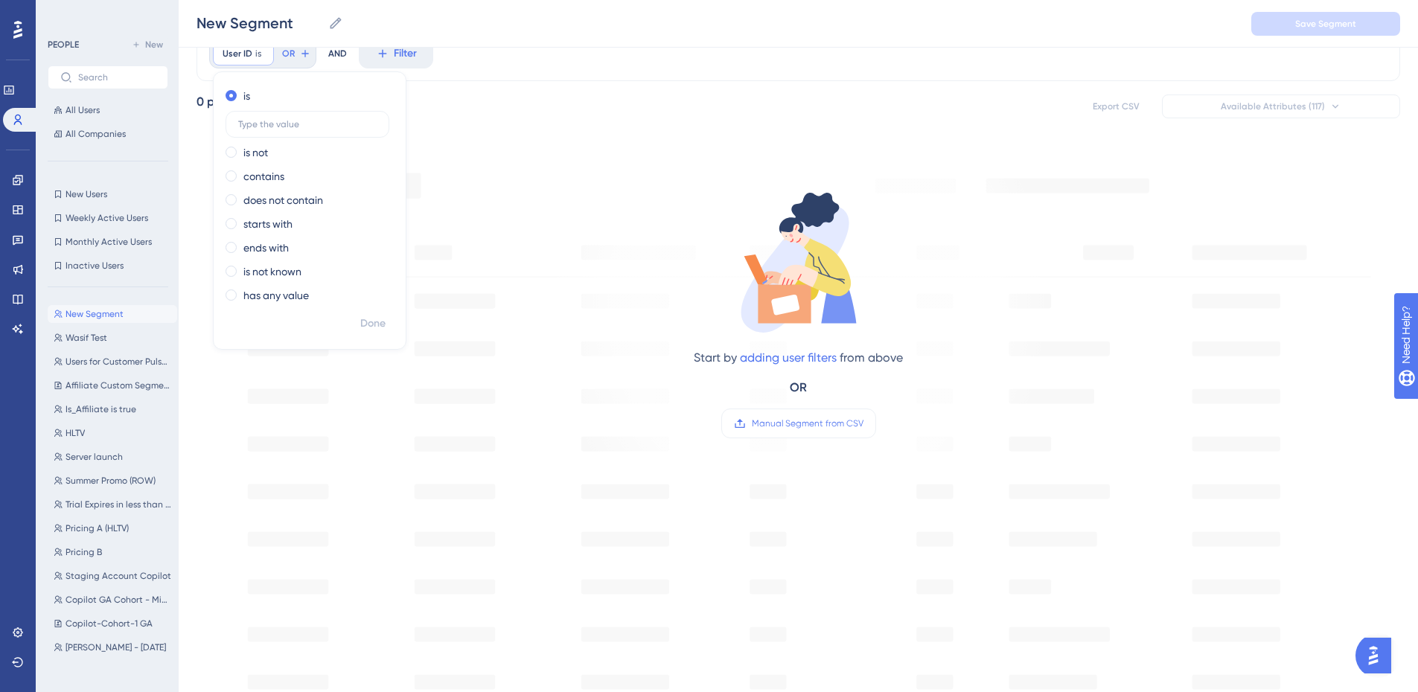
click at [464, 92] on div "User ID is Remove is is not contains does not contain starts with ends with is …" at bounding box center [799, 541] width 1204 height 1030
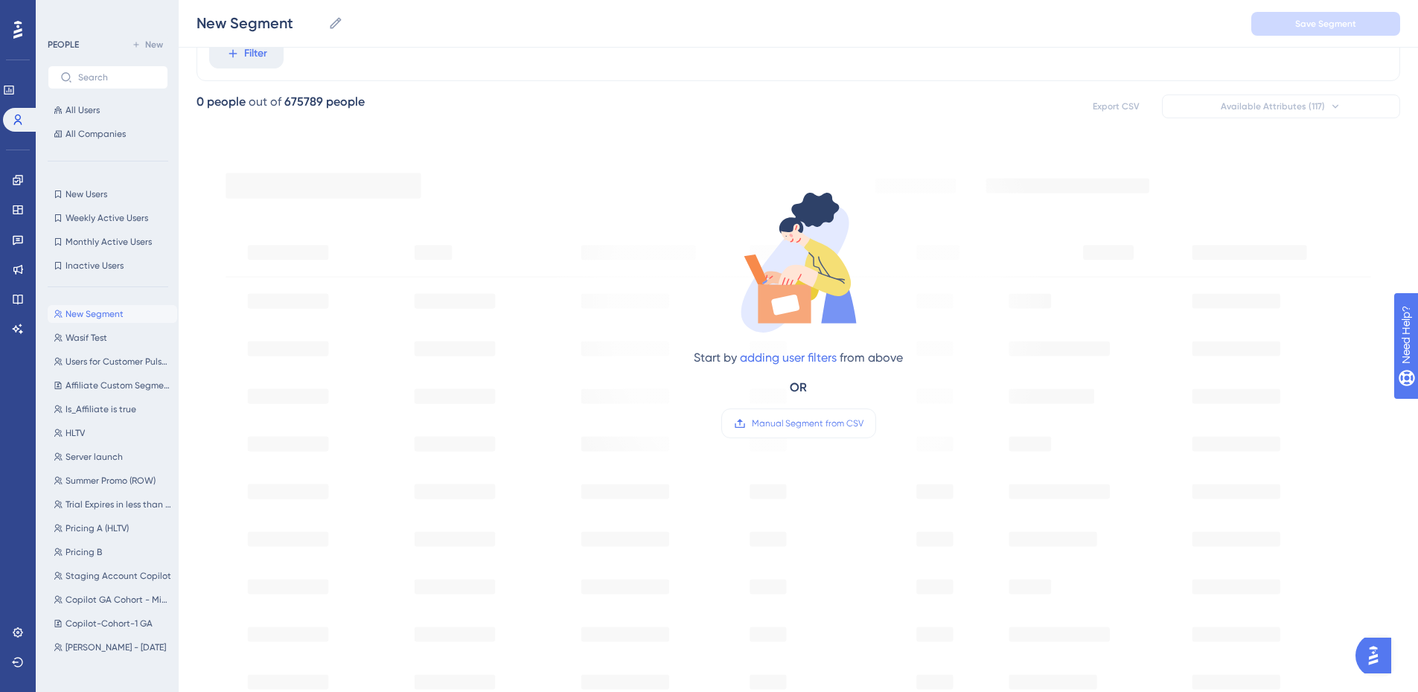
click at [395, 54] on div "Filter" at bounding box center [799, 53] width 1204 height 55
click at [244, 61] on span "Filter" at bounding box center [255, 54] width 23 height 18
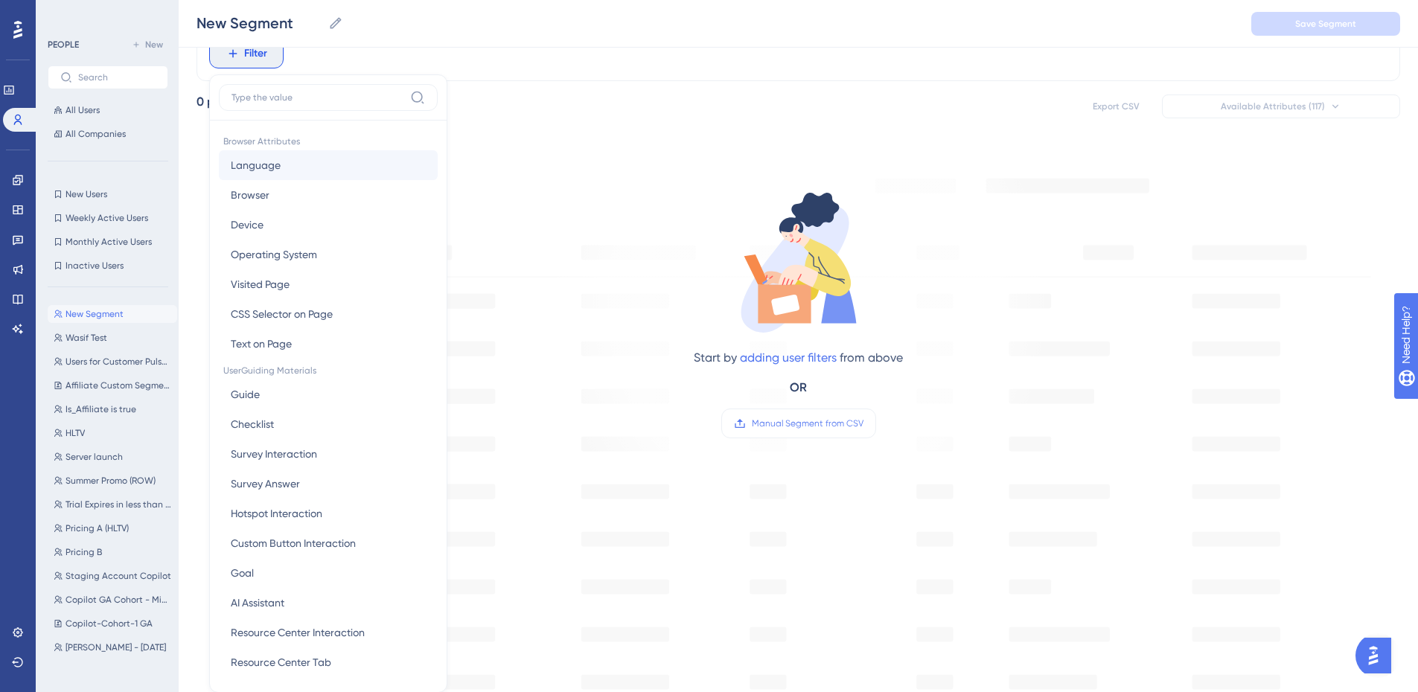
scroll to position [107, 11]
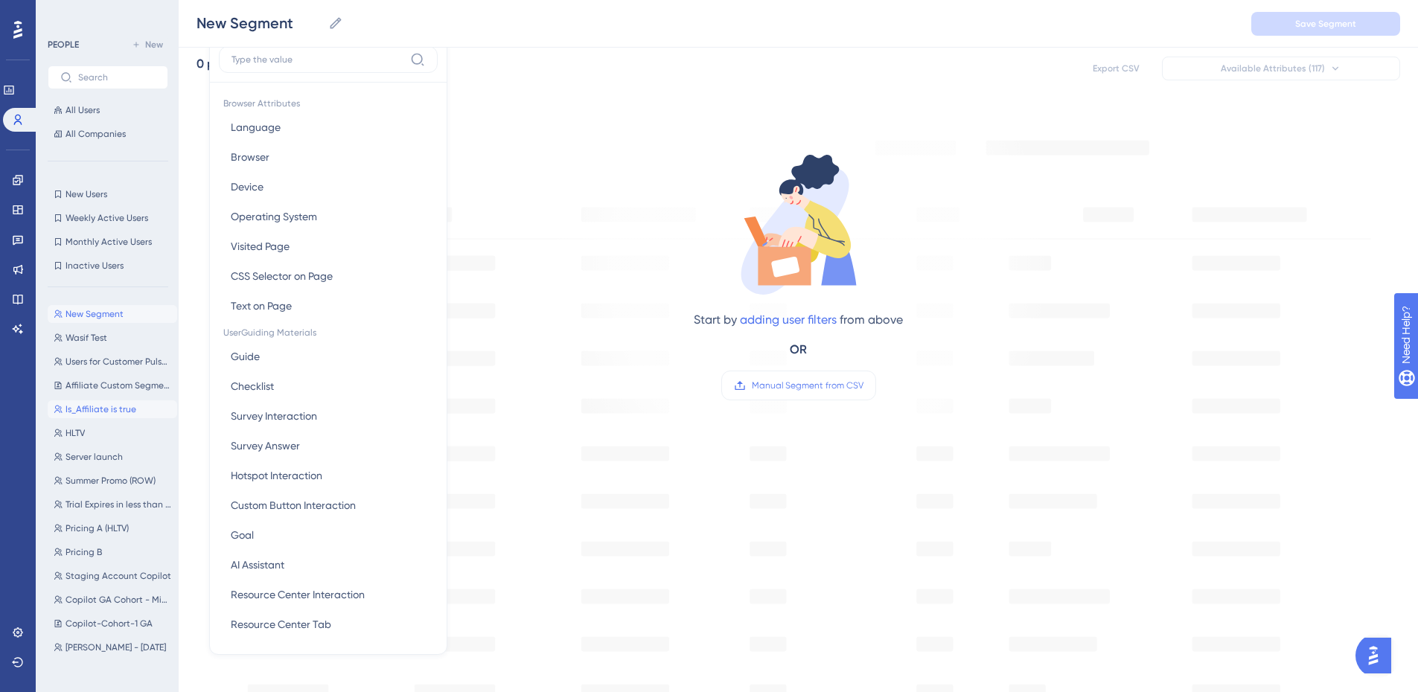
click at [119, 415] on button "Is_Affiliate is true Is_Affiliate is true" at bounding box center [113, 410] width 130 height 18
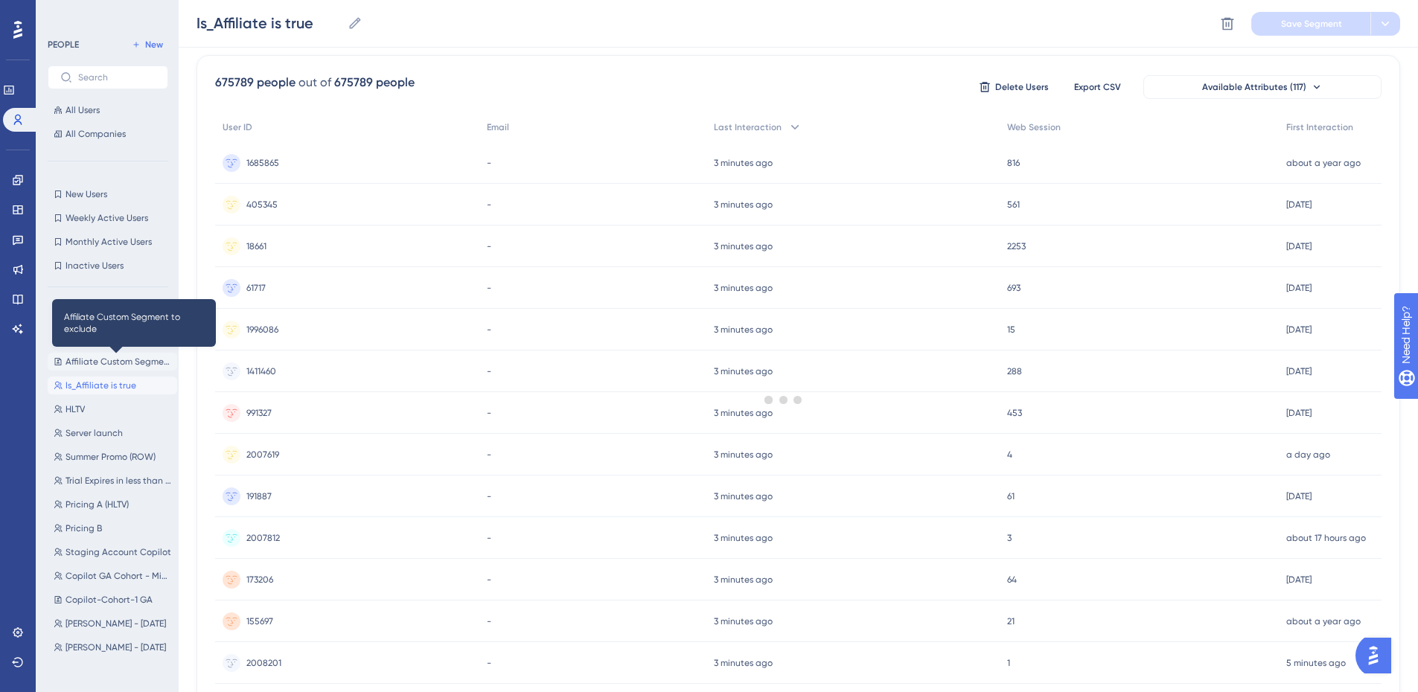
click at [123, 365] on span "Affiliate Custom Segment to exclude" at bounding box center [119, 362] width 106 height 12
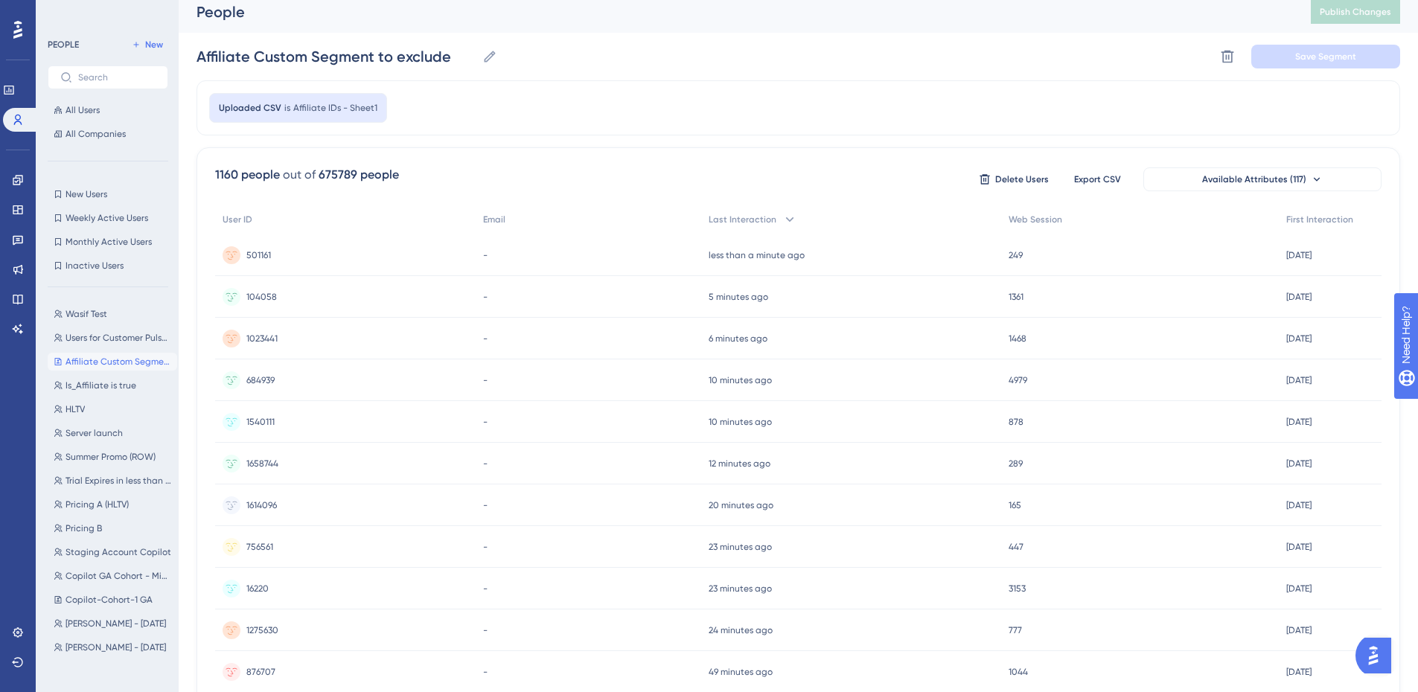
scroll to position [0, 11]
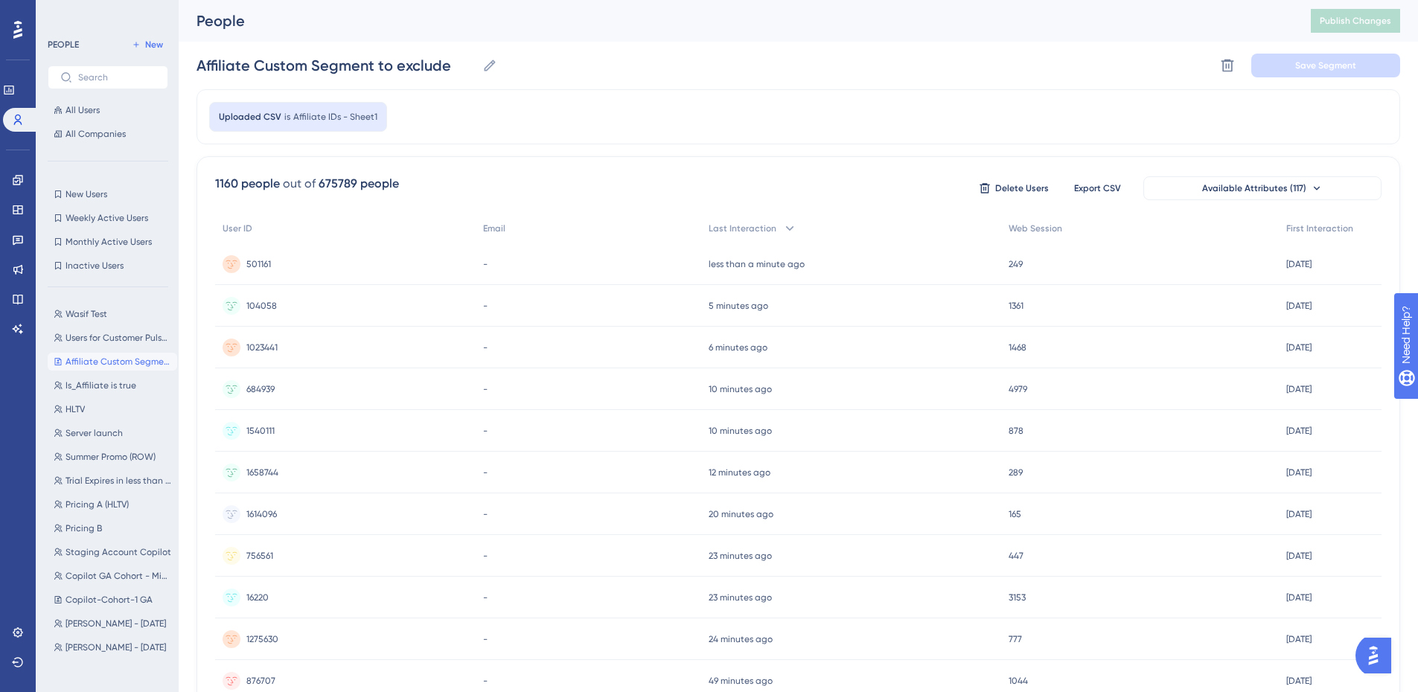
click at [335, 116] on span "Affiliate IDs - Sheet1" at bounding box center [335, 117] width 84 height 12
click at [150, 52] on button "New" at bounding box center [148, 45] width 42 height 18
type input "New Segment"
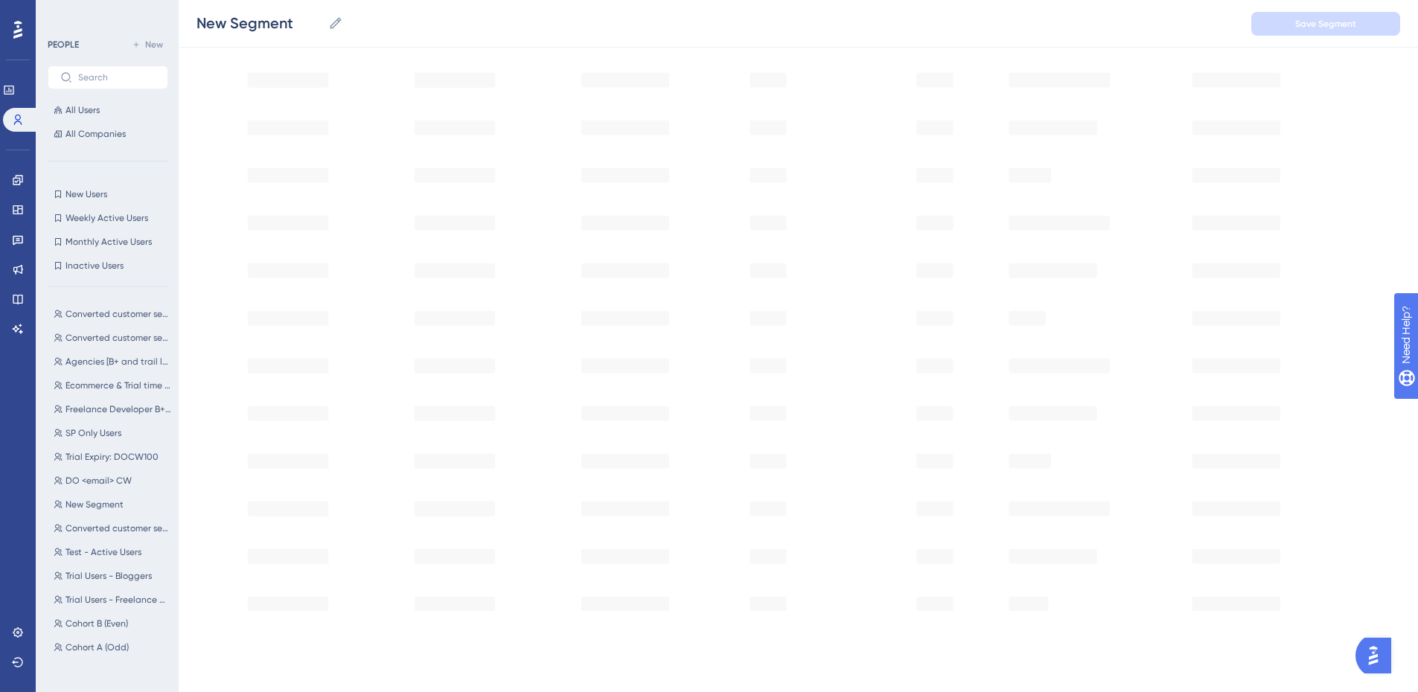
scroll to position [3148, 0]
click at [15, 631] on icon at bounding box center [18, 633] width 10 height 10
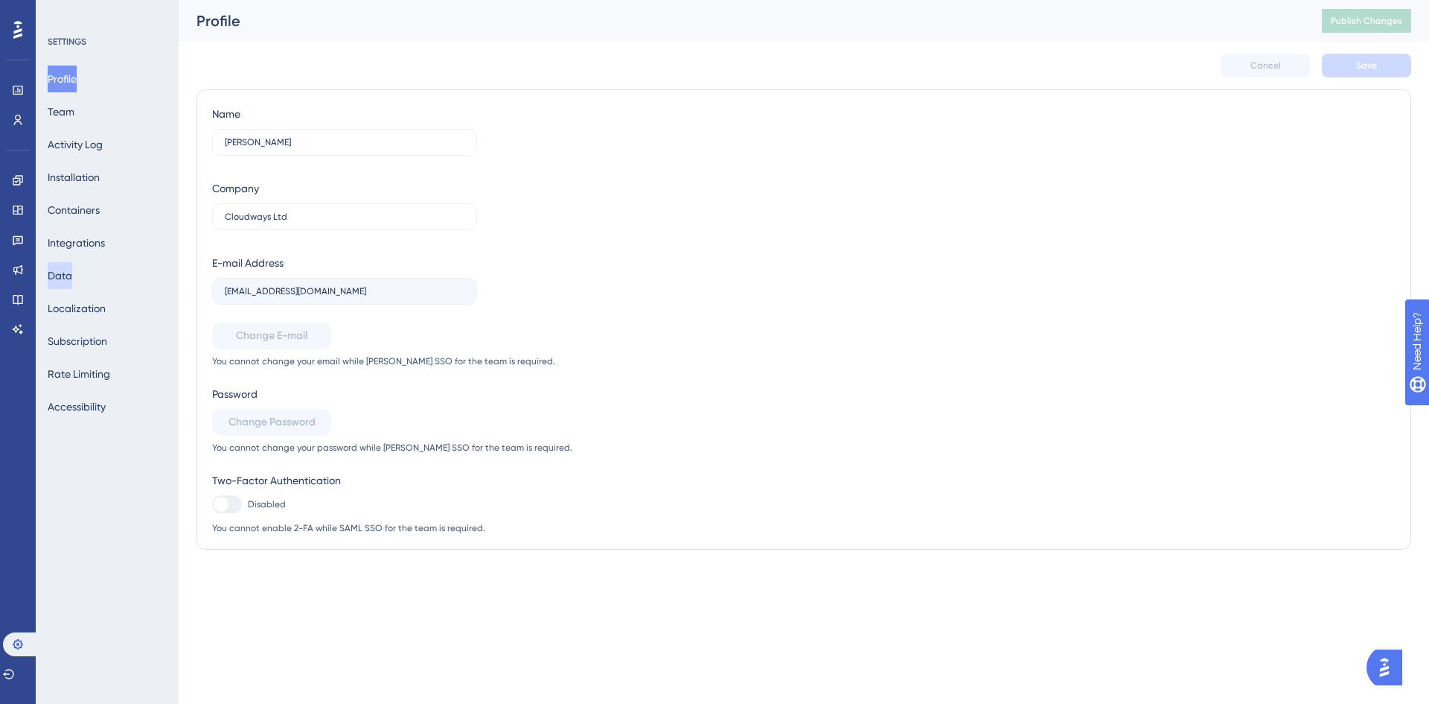
click at [72, 278] on button "Data" at bounding box center [60, 275] width 25 height 27
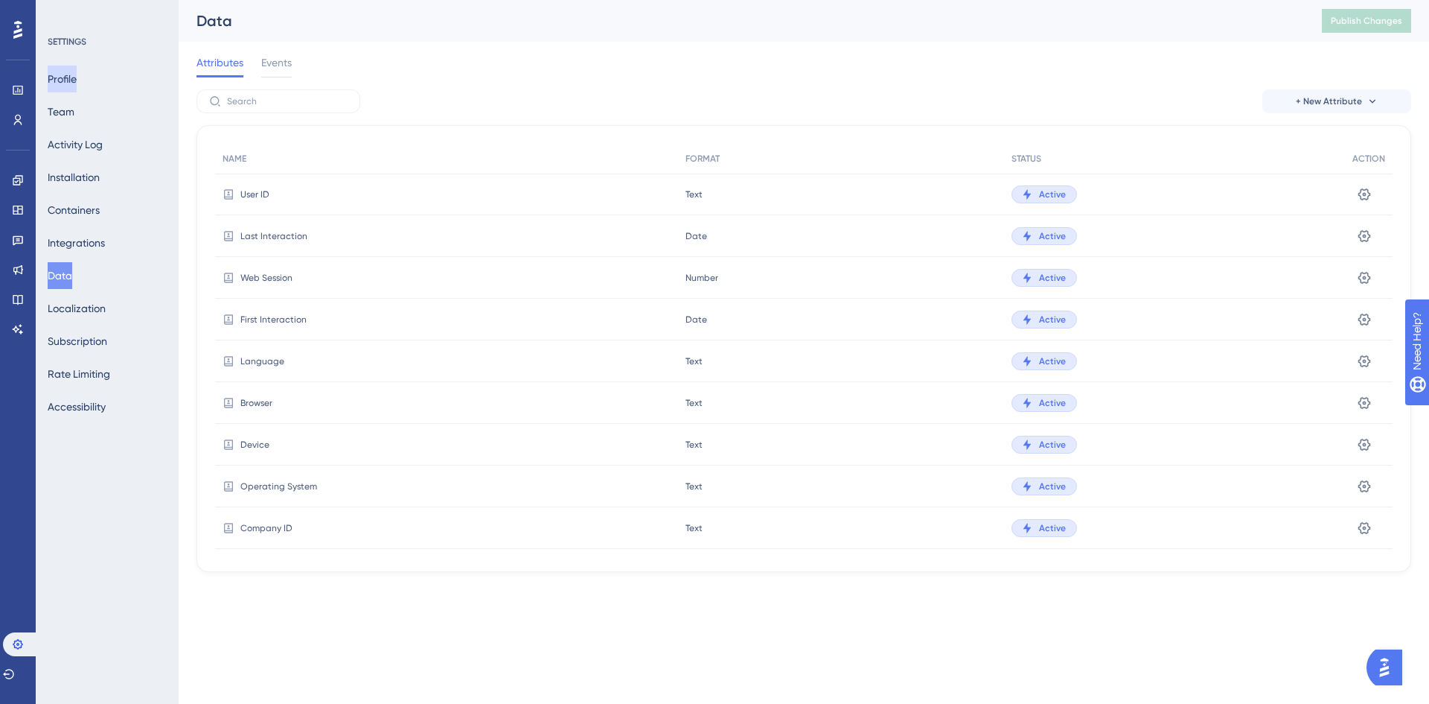
click at [77, 72] on button "Profile" at bounding box center [62, 79] width 29 height 27
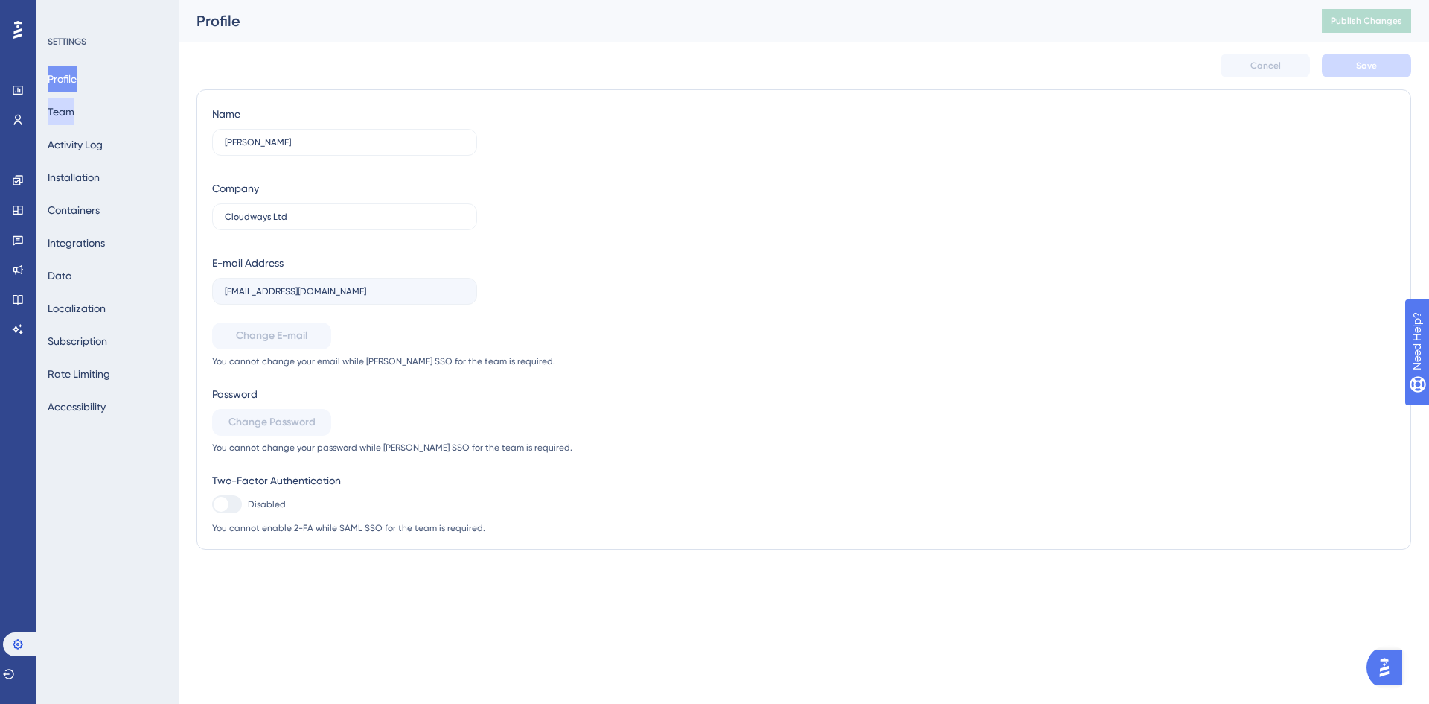
click at [73, 104] on button "Team" at bounding box center [61, 111] width 27 height 27
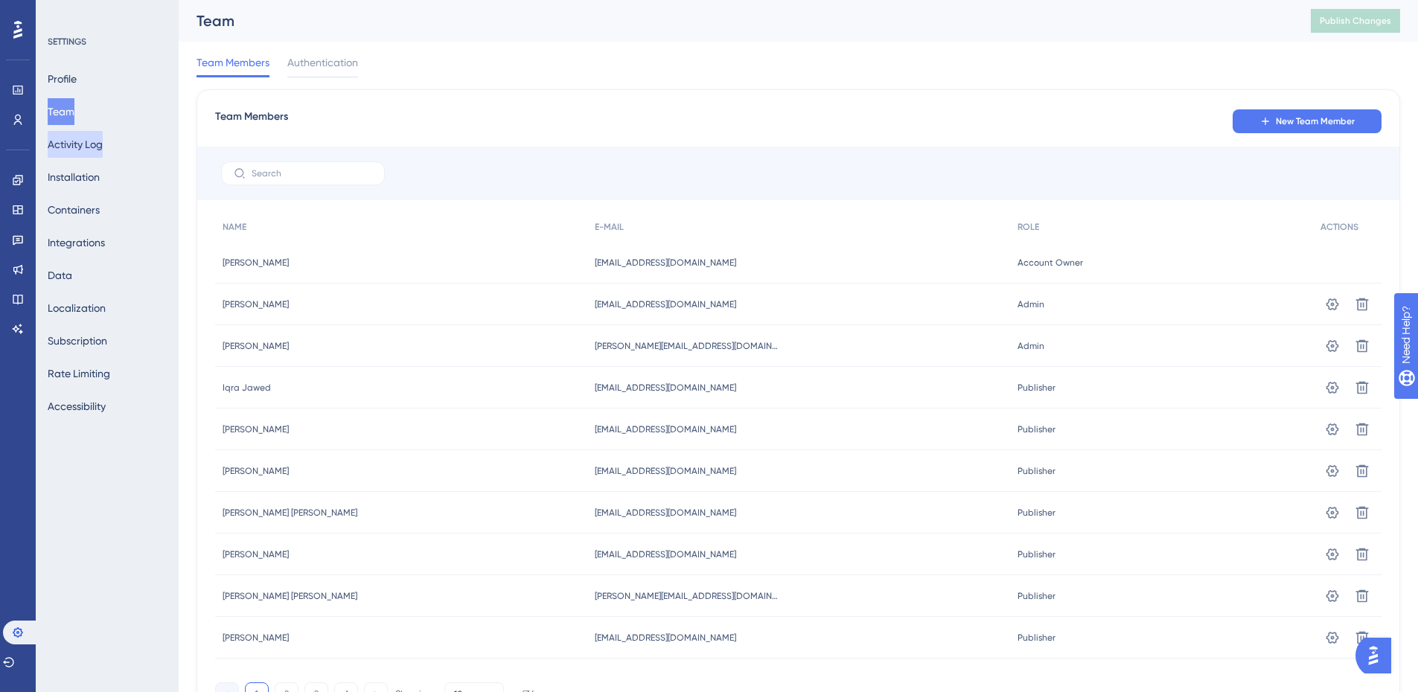
click at [75, 152] on button "Activity Log" at bounding box center [75, 144] width 55 height 27
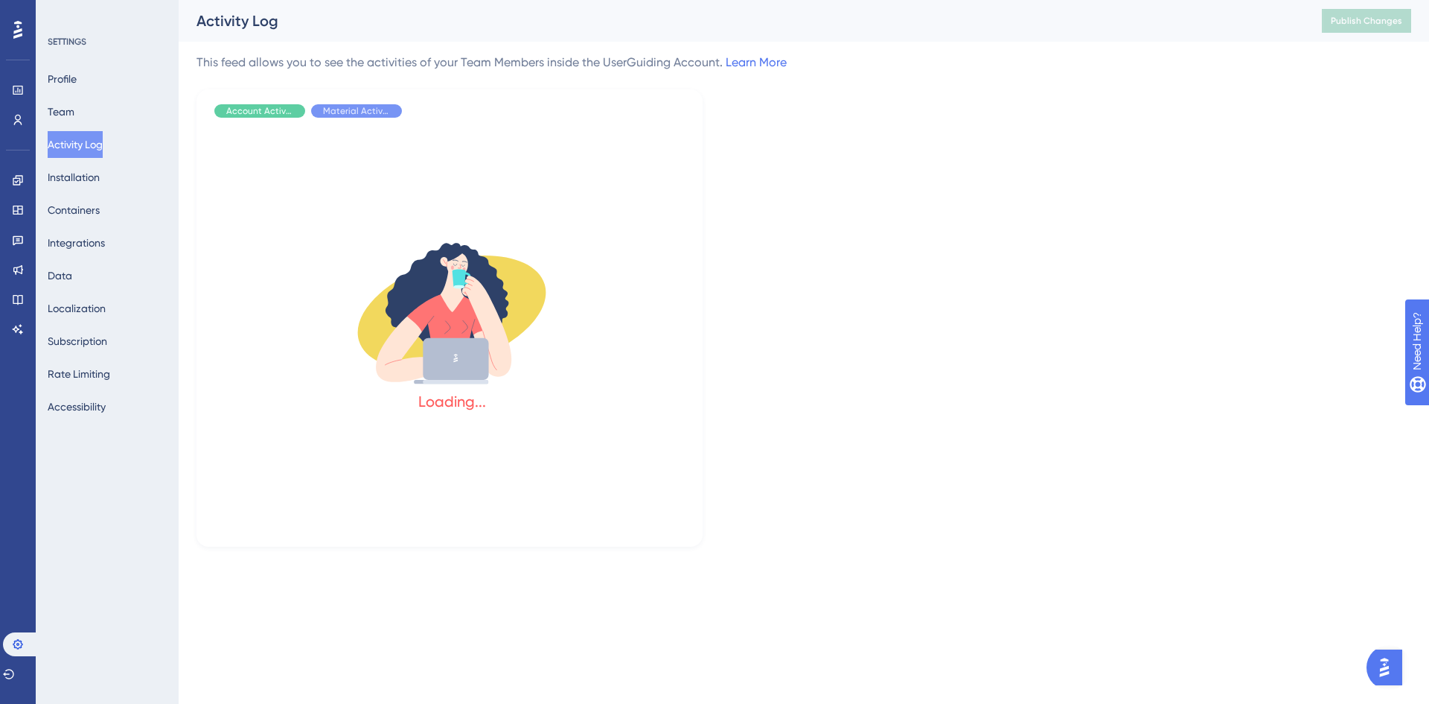
click at [77, 127] on div "Profile Team Activity Log Installation Containers Integrations Data Localizatio…" at bounding box center [108, 243] width 121 height 354
click at [74, 121] on button "Team" at bounding box center [61, 111] width 27 height 27
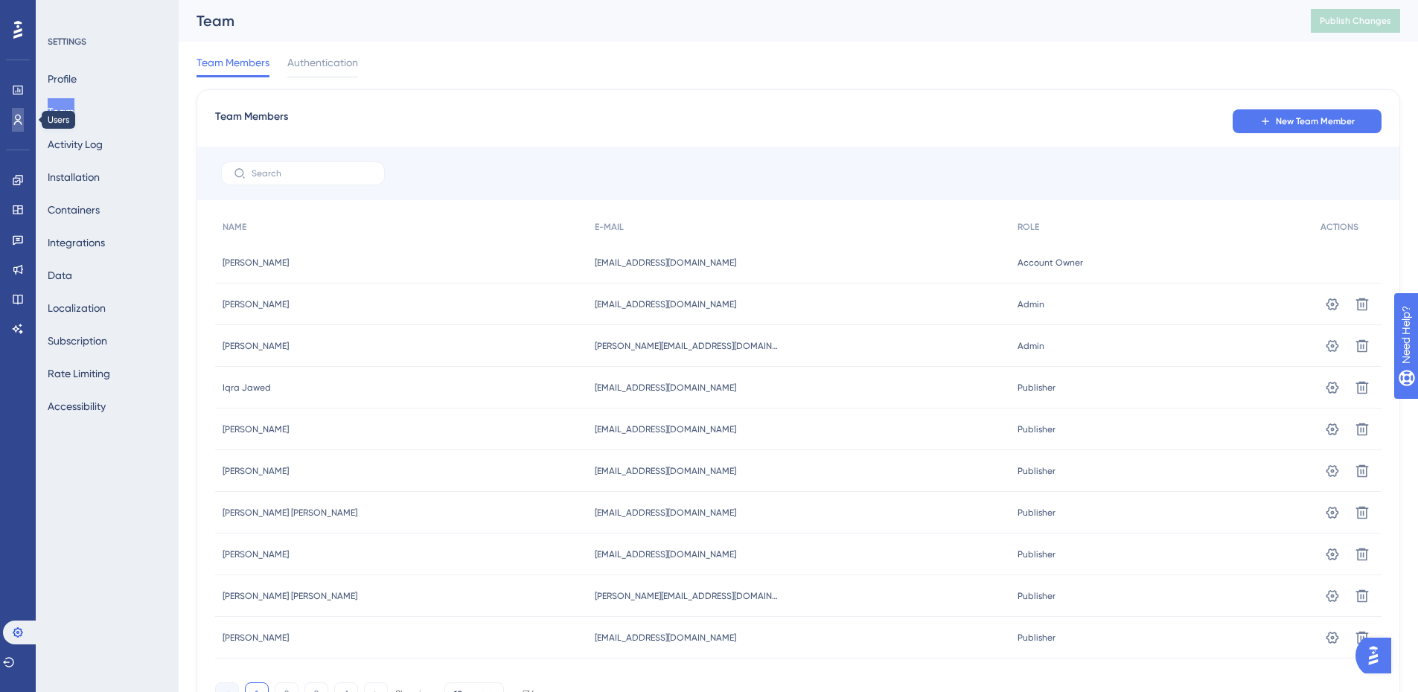
click at [16, 117] on icon at bounding box center [18, 120] width 8 height 10
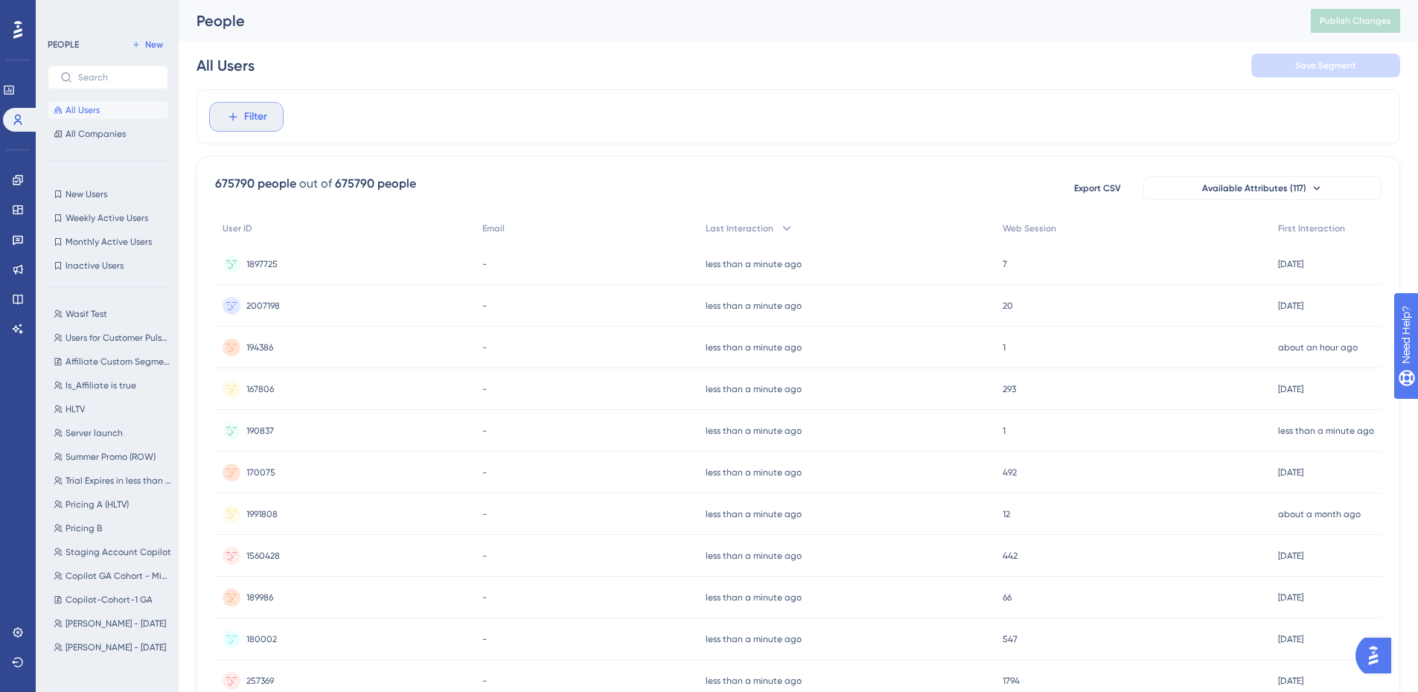
click at [263, 116] on span "Filter" at bounding box center [255, 117] width 23 height 18
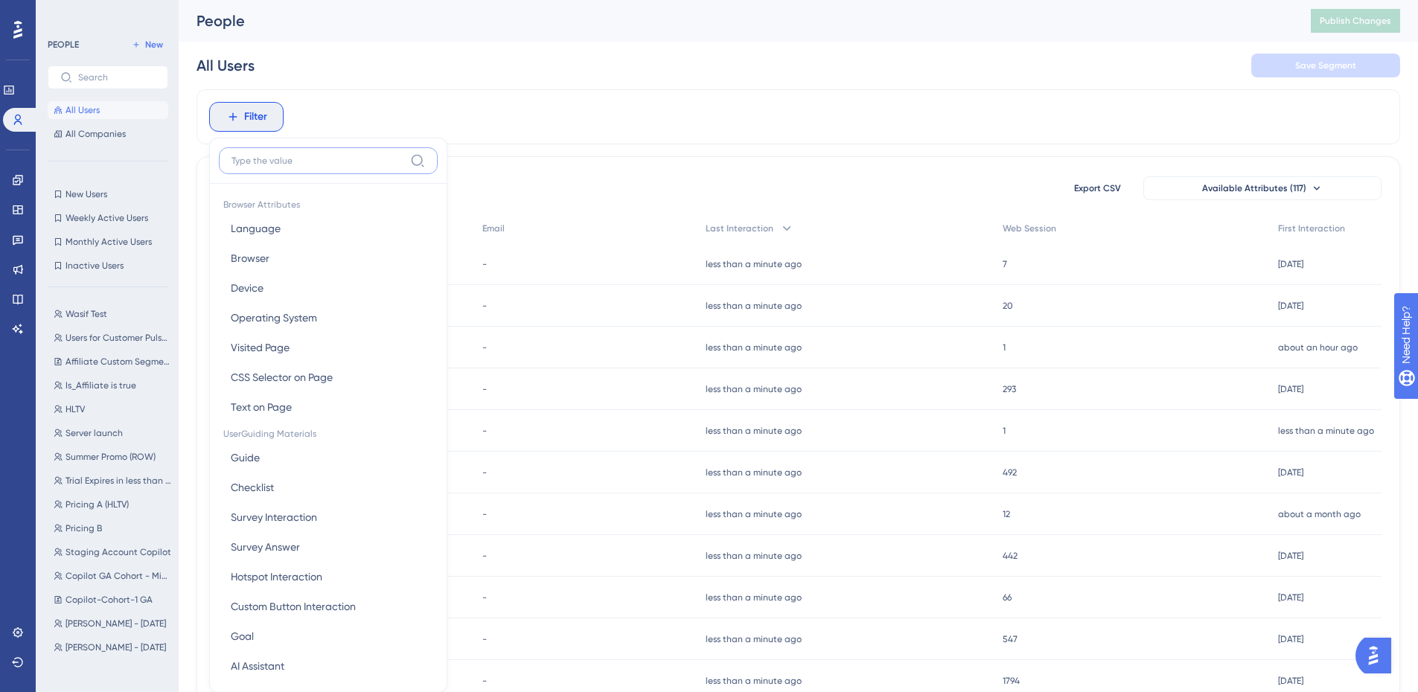
scroll to position [69, 0]
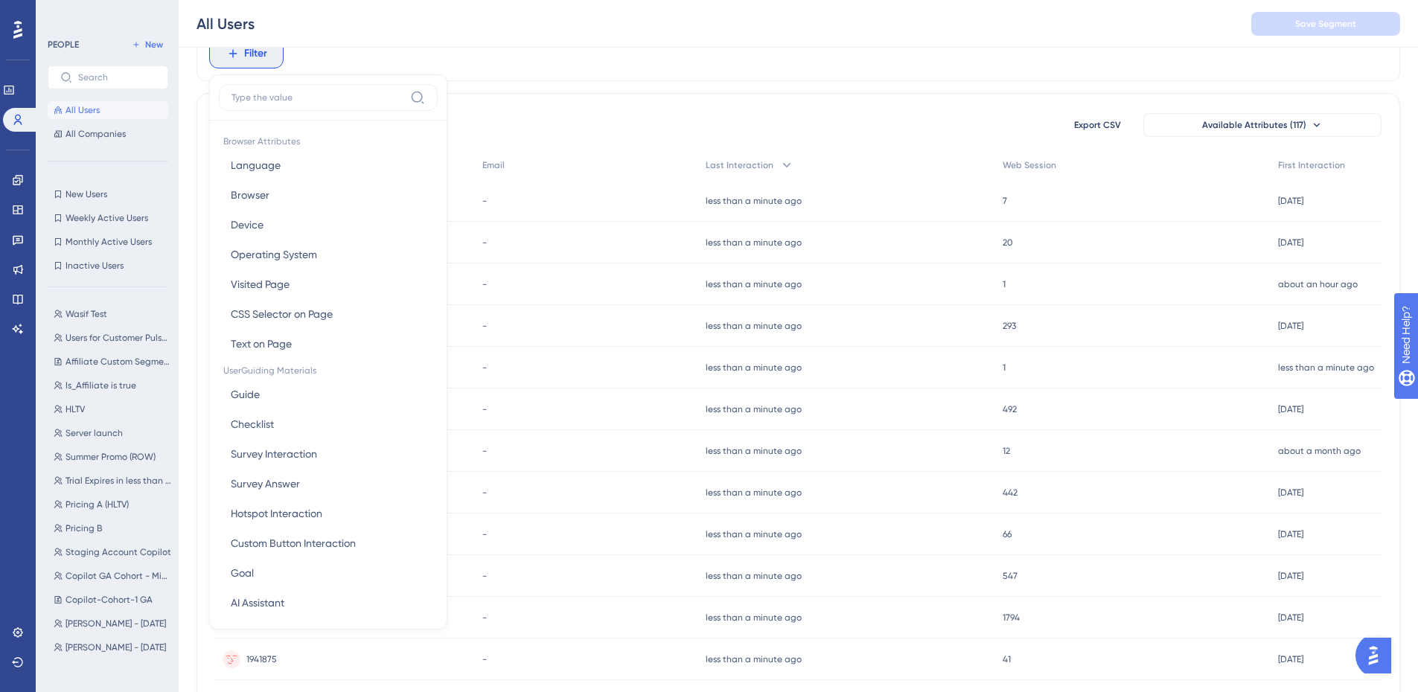
drag, startPoint x: 541, startPoint y: 106, endPoint x: 423, endPoint y: 99, distance: 118.6
click at [542, 106] on div "675790 people out of 675790 people Export CSV Available Attributes (117) User I…" at bounding box center [799, 586] width 1204 height 987
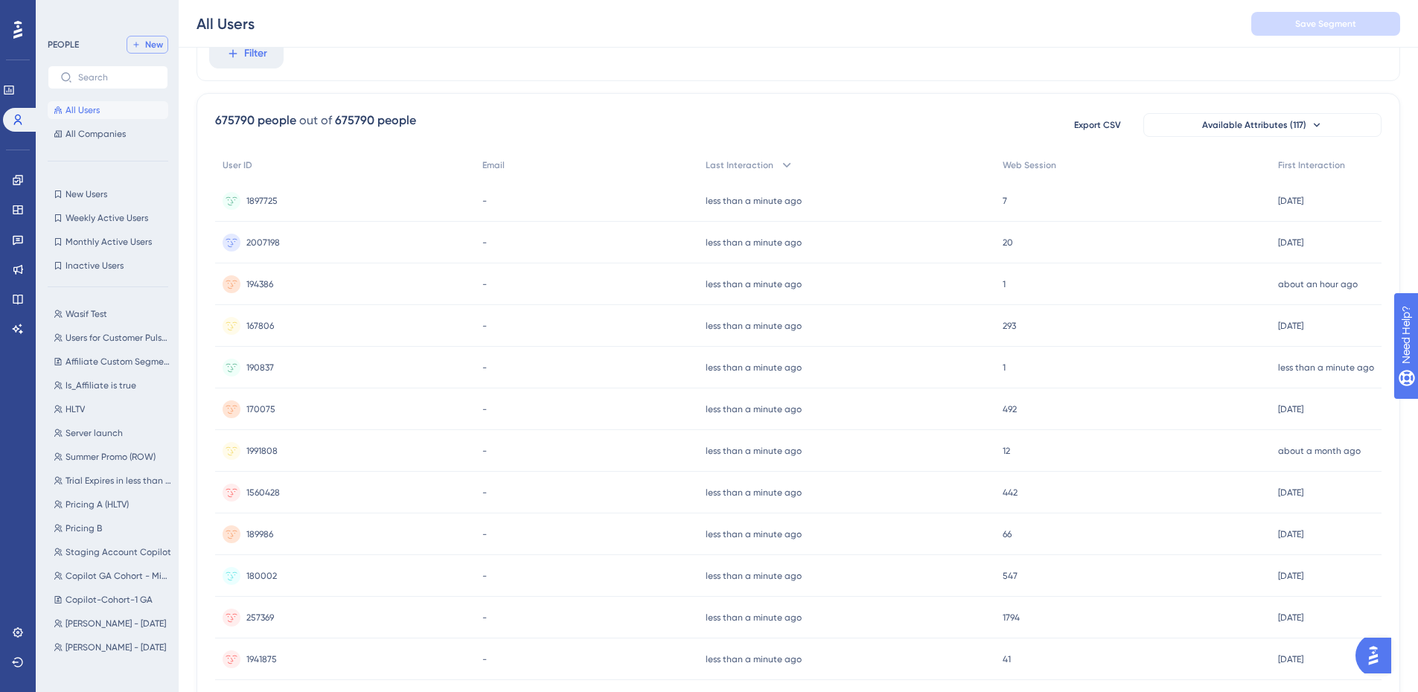
click at [160, 51] on button "New" at bounding box center [148, 45] width 42 height 18
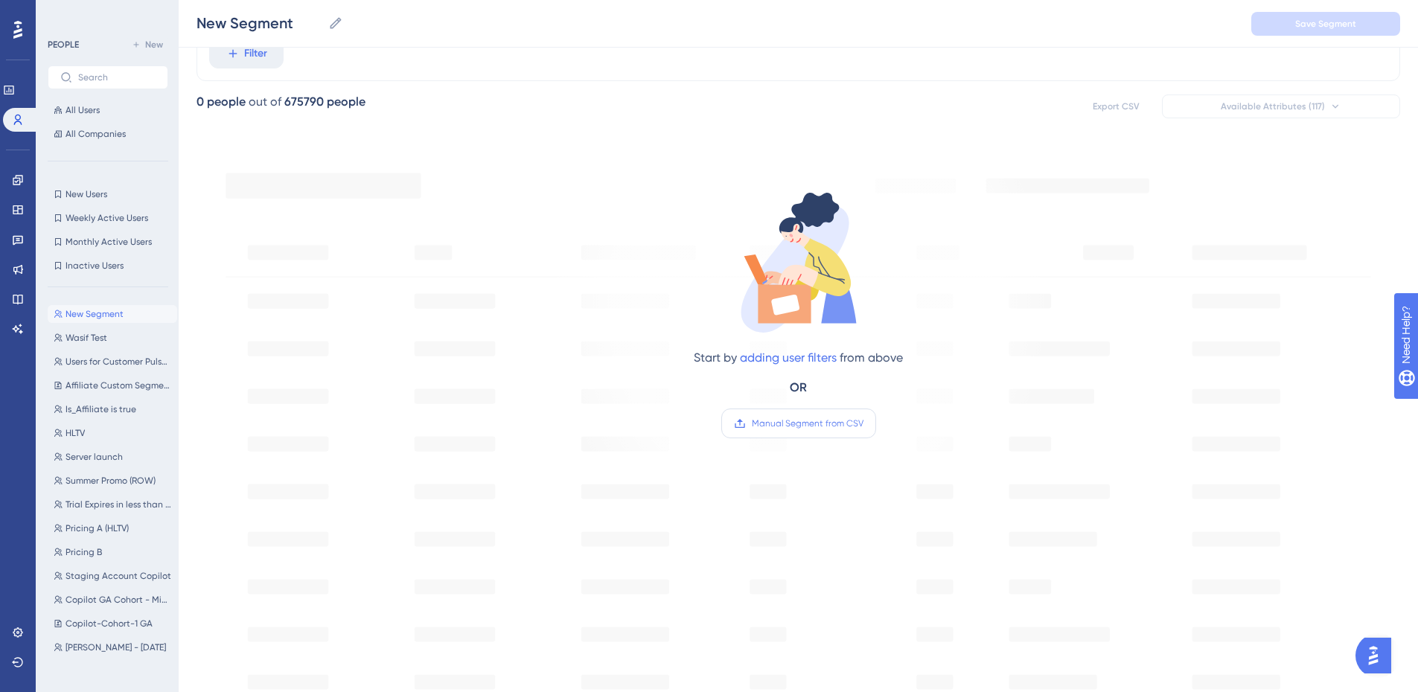
click at [836, 427] on span "Manual Segment from CSV" at bounding box center [808, 424] width 112 height 12
click at [864, 424] on input "Manual Segment from CSV" at bounding box center [864, 424] width 0 height 0
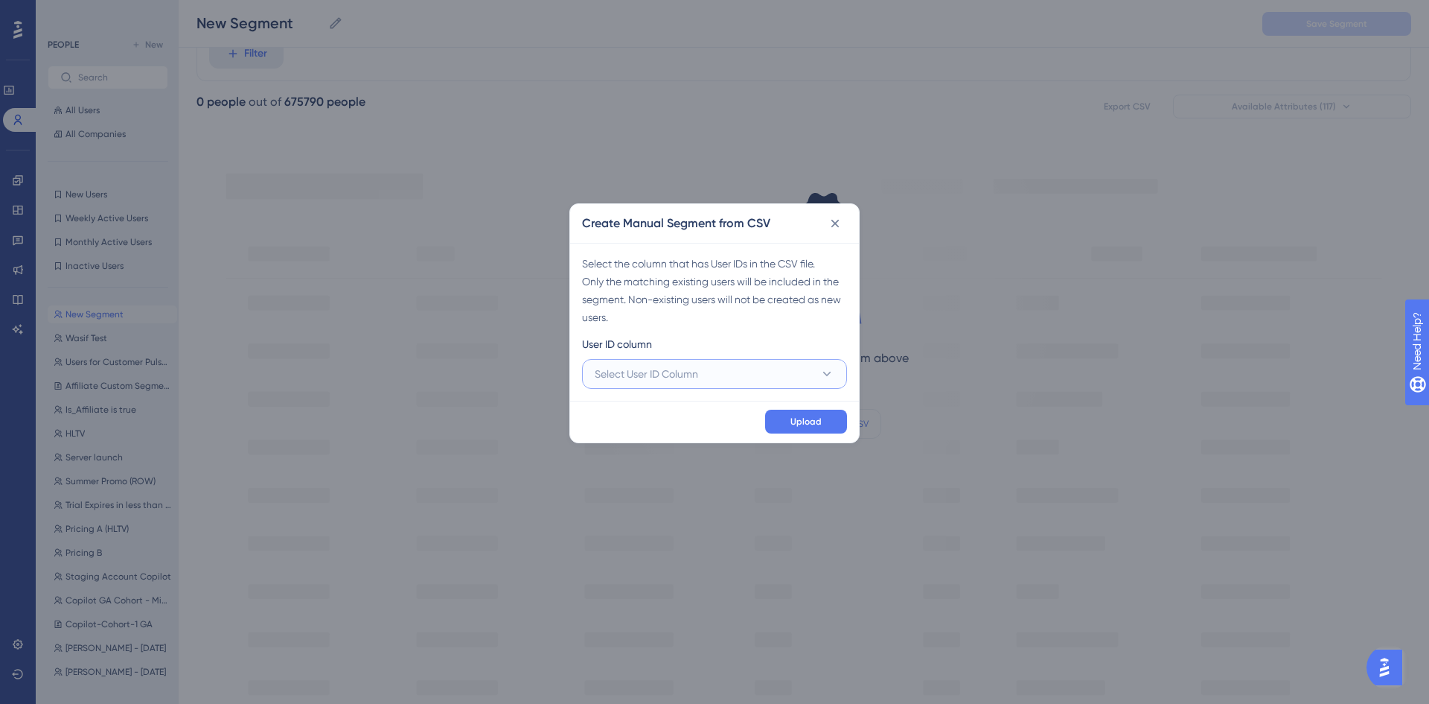
click at [715, 383] on button "Select User ID Column" at bounding box center [714, 374] width 265 height 30
click at [721, 413] on div "A - 2000824 A - 2000824" at bounding box center [715, 419] width 222 height 30
click at [794, 421] on span "Upload" at bounding box center [806, 421] width 31 height 12
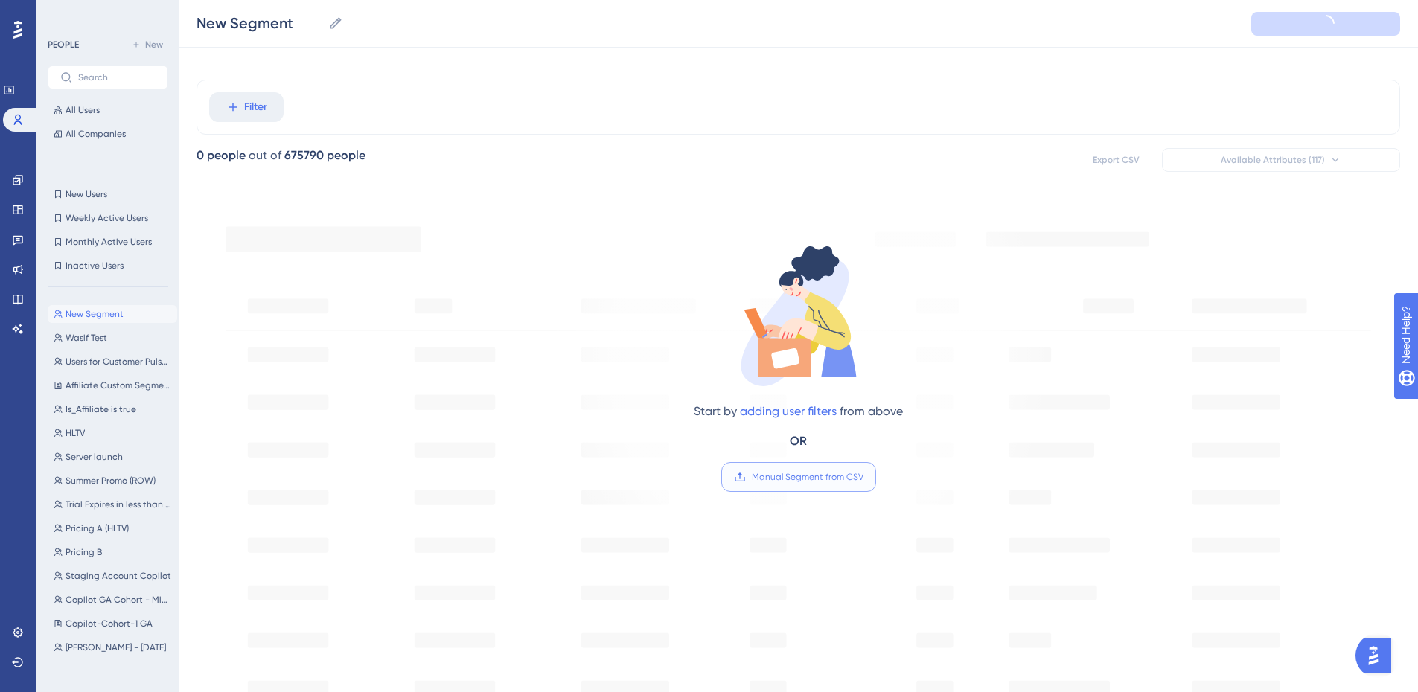
scroll to position [0, 0]
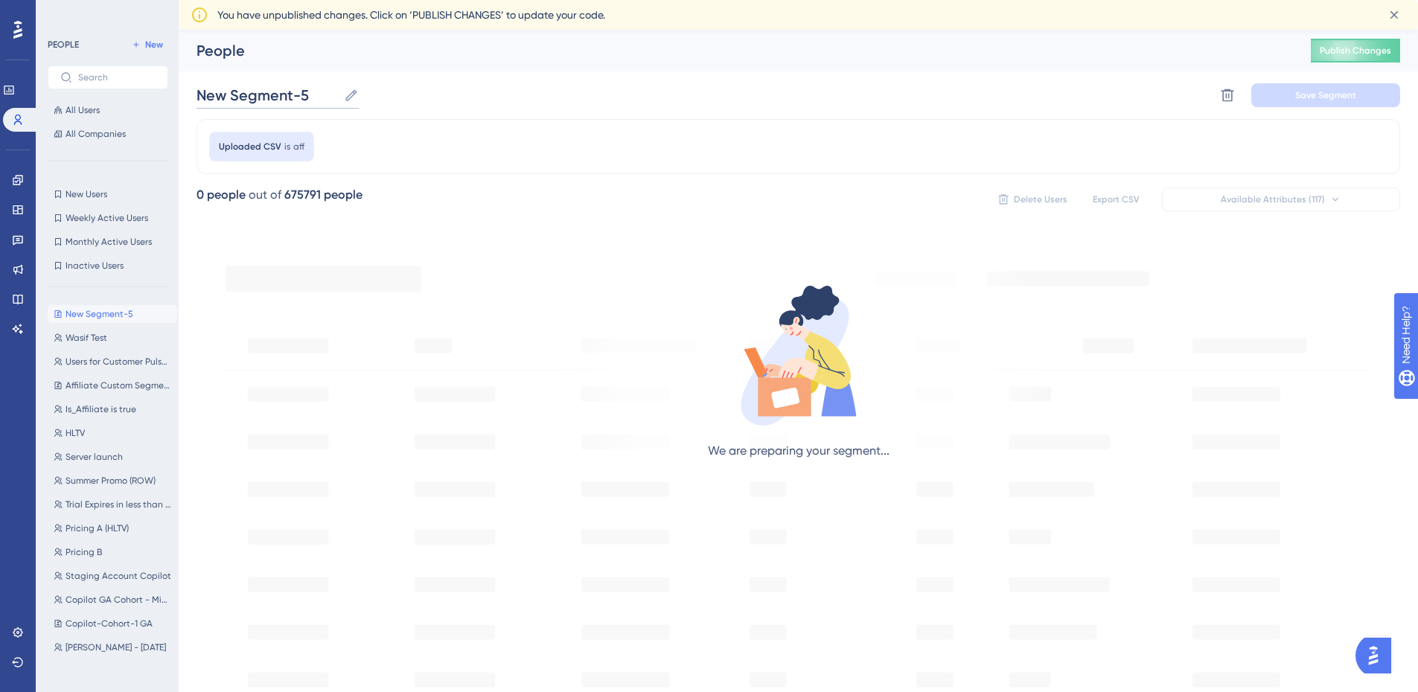
click at [249, 102] on input "New Segment-5" at bounding box center [267, 95] width 141 height 21
click at [251, 101] on input "New Segment-5" at bounding box center [267, 95] width 141 height 21
type input "A"
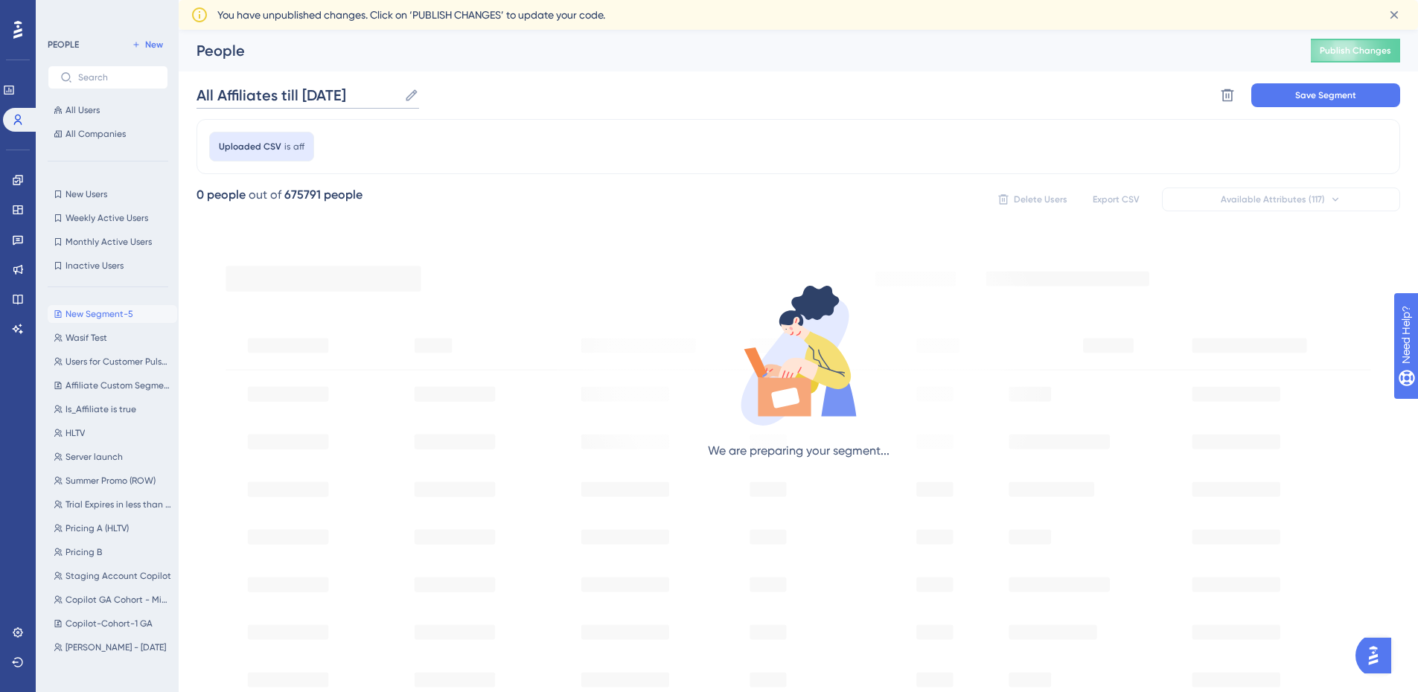
type input "All Affiliates till [DATE]"
click at [1328, 81] on div "All Affiliates till [DATE] All Affiliates till [DATE] Delete Segment Save Segme…" at bounding box center [799, 95] width 1204 height 48
click at [1328, 91] on span "Save Segment" at bounding box center [1325, 95] width 61 height 12
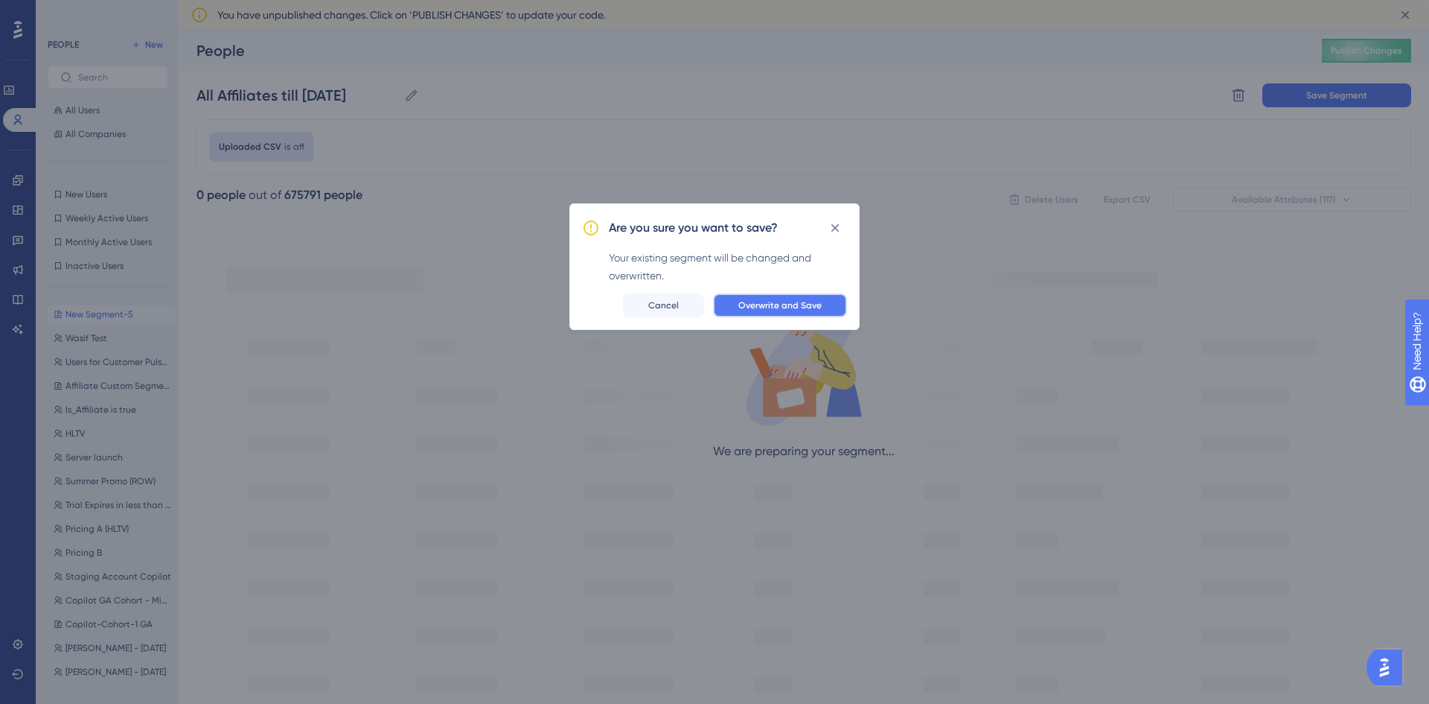
click at [818, 305] on span "Overwrite and Save" at bounding box center [779, 305] width 83 height 12
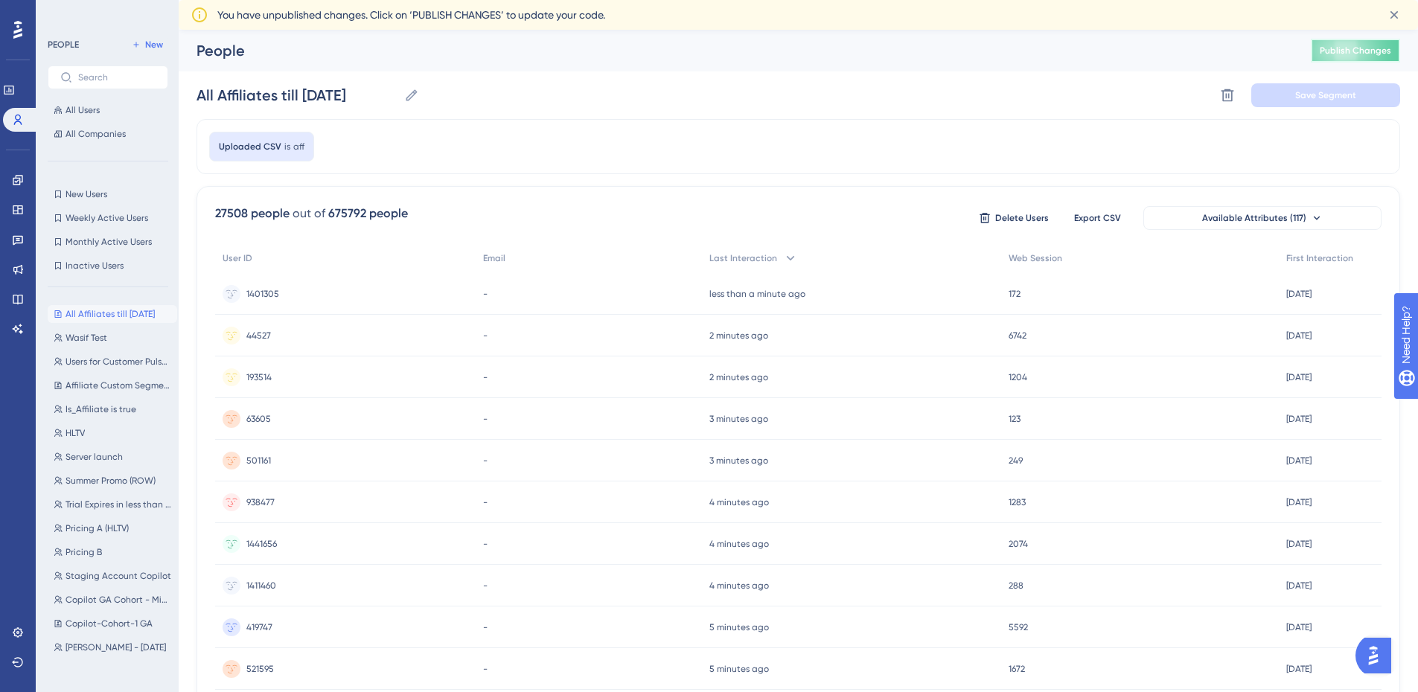
click at [1367, 44] on button "Publish Changes" at bounding box center [1355, 51] width 89 height 24
